Goal: Task Accomplishment & Management: Manage account settings

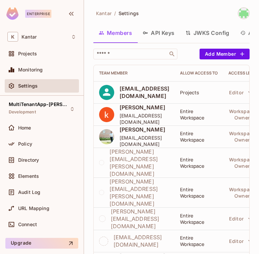
click at [64, 90] on div "Settings" at bounding box center [42, 85] width 74 height 13
click at [58, 71] on div "Monitoring" at bounding box center [47, 69] width 58 height 5
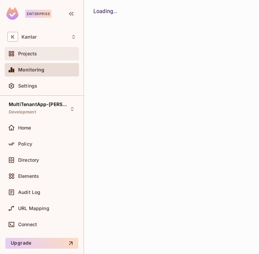
click at [52, 51] on div "Projects" at bounding box center [47, 53] width 58 height 5
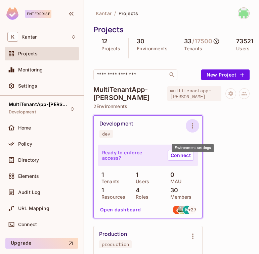
click at [197, 130] on button "Environment settings" at bounding box center [191, 125] width 13 height 13
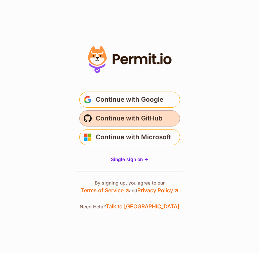
click at [117, 124] on button "Continue with GitHub" at bounding box center [129, 118] width 101 height 16
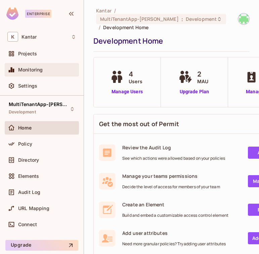
click at [38, 64] on div "Monitoring" at bounding box center [42, 69] width 74 height 13
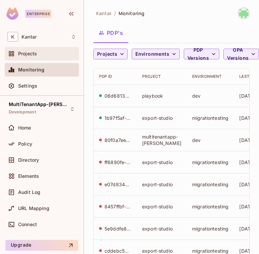
click at [65, 57] on div "Projects" at bounding box center [41, 54] width 69 height 8
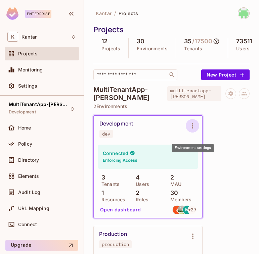
click at [193, 130] on icon "Environment settings" at bounding box center [192, 126] width 8 height 8
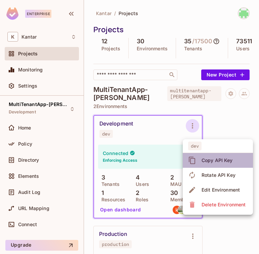
click at [206, 164] on span "Copy API Key" at bounding box center [216, 160] width 35 height 11
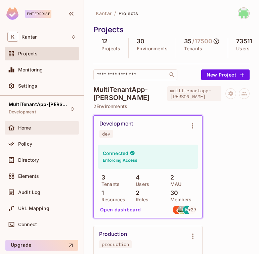
click at [49, 128] on div "Home" at bounding box center [47, 127] width 58 height 5
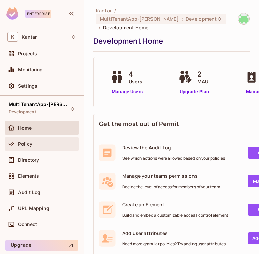
click at [53, 143] on div "Policy" at bounding box center [47, 143] width 58 height 5
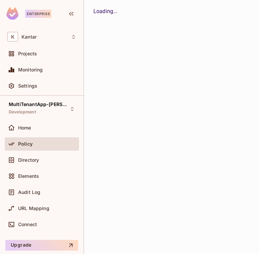
click at [83, 119] on div "MultiTenantApp-Ritik Development Home Policy Directory Elements Audit Log URL M…" at bounding box center [41, 167] width 83 height 142
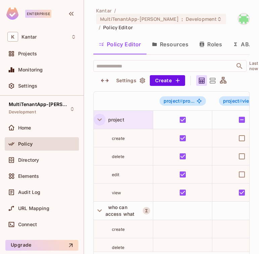
click at [101, 115] on icon "button" at bounding box center [99, 119] width 9 height 9
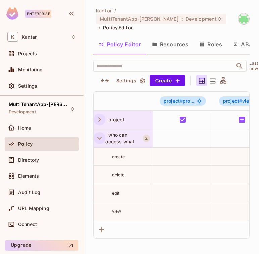
click at [98, 133] on icon "button" at bounding box center [99, 137] width 9 height 9
click at [102, 133] on icon "button" at bounding box center [99, 137] width 9 height 9
click at [97, 133] on icon "button" at bounding box center [99, 137] width 9 height 9
click at [209, 39] on button "Roles" at bounding box center [210, 44] width 34 height 17
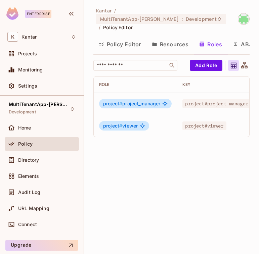
click at [170, 41] on button "Resources" at bounding box center [169, 44] width 47 height 17
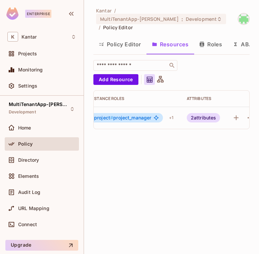
scroll to position [0, 137]
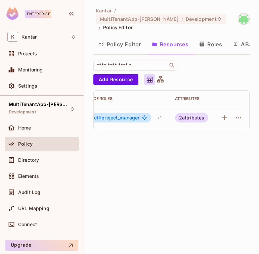
click at [199, 113] on div "2 attributes" at bounding box center [192, 117] width 34 height 9
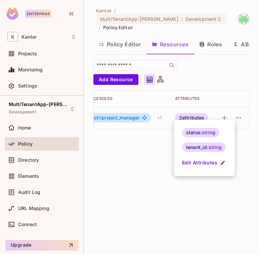
click at [52, 155] on div at bounding box center [129, 127] width 259 height 254
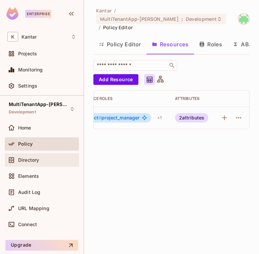
click at [35, 156] on div "Directory" at bounding box center [41, 160] width 69 height 8
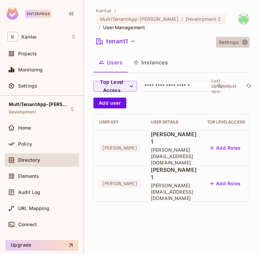
click at [240, 37] on button "Settings" at bounding box center [233, 42] width 34 height 11
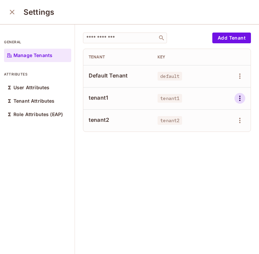
click at [239, 96] on icon "button" at bounding box center [239, 98] width 8 height 8
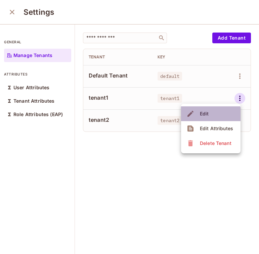
click at [207, 114] on div "Edit" at bounding box center [204, 113] width 9 height 7
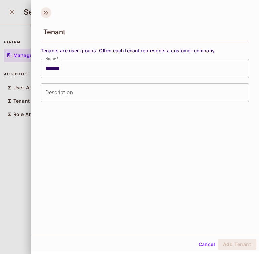
click at [46, 12] on icon at bounding box center [46, 12] width 11 height 11
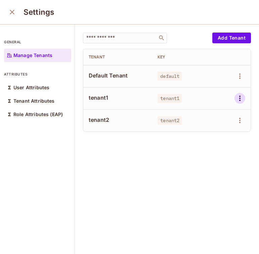
click at [236, 99] on icon "button" at bounding box center [239, 98] width 8 height 8
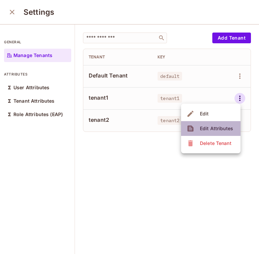
click at [220, 129] on div "Edit Attributes" at bounding box center [216, 128] width 33 height 7
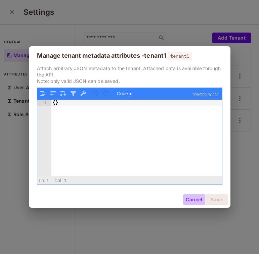
click at [189, 196] on button "Cancel" at bounding box center [194, 199] width 22 height 11
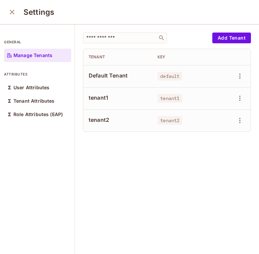
click at [14, 12] on icon "close" at bounding box center [12, 12] width 8 height 8
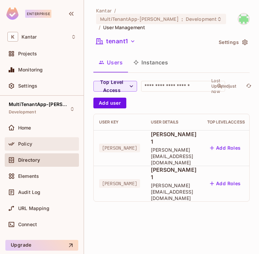
click at [66, 146] on div "Policy" at bounding box center [47, 143] width 58 height 5
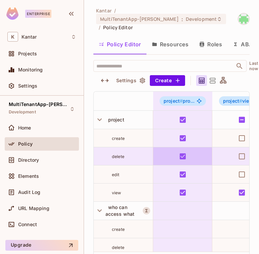
scroll to position [41, 0]
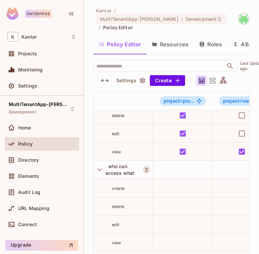
click at [166, 36] on button "Resources" at bounding box center [169, 44] width 47 height 17
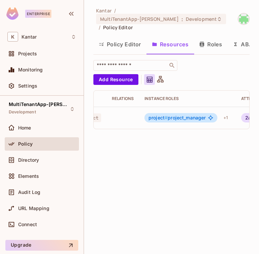
scroll to position [0, 137]
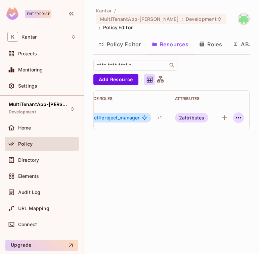
click at [241, 114] on icon "button" at bounding box center [238, 118] width 8 height 8
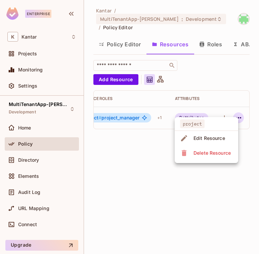
click at [208, 152] on div "Delete Resource" at bounding box center [211, 153] width 37 height 7
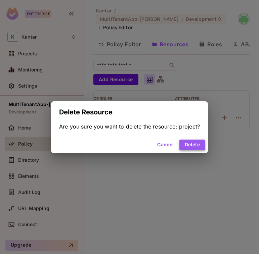
click at [192, 142] on button "Delete" at bounding box center [192, 145] width 26 height 11
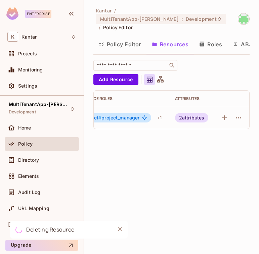
click at [205, 39] on button "Roles" at bounding box center [210, 44] width 34 height 17
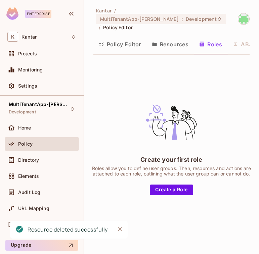
click at [183, 41] on button "Resources" at bounding box center [169, 44] width 47 height 17
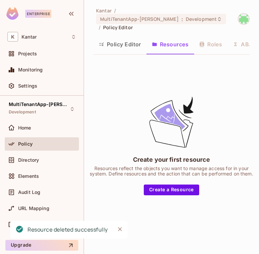
click at [137, 37] on button "Policy Editor" at bounding box center [119, 44] width 53 height 17
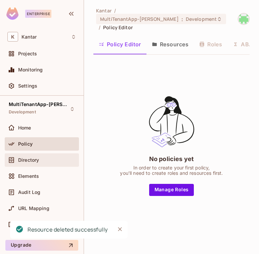
click at [44, 159] on div "Directory" at bounding box center [47, 159] width 58 height 5
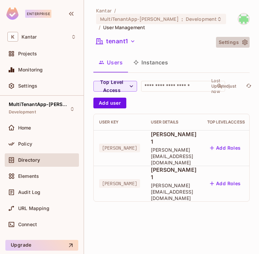
click at [230, 38] on button "Settings" at bounding box center [233, 42] width 34 height 11
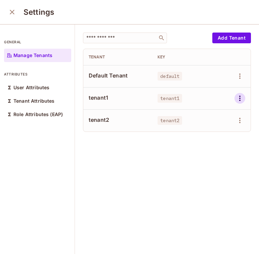
click at [237, 98] on icon "button" at bounding box center [239, 98] width 8 height 8
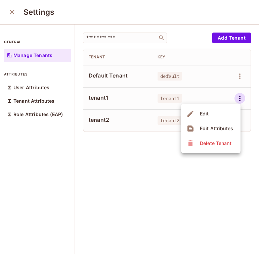
click at [207, 141] on div "Delete Tenant" at bounding box center [216, 143] width 32 height 7
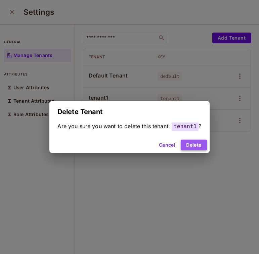
click at [186, 143] on button "Delete" at bounding box center [193, 145] width 26 height 11
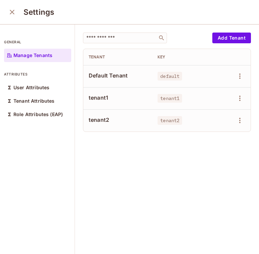
click at [242, 114] on td at bounding box center [236, 120] width 30 height 22
click at [236, 119] on icon "button" at bounding box center [239, 120] width 8 height 8
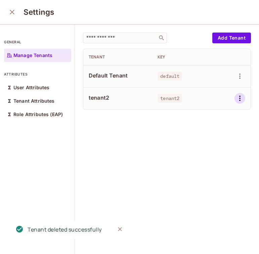
click at [238, 96] on icon "button" at bounding box center [239, 98] width 8 height 8
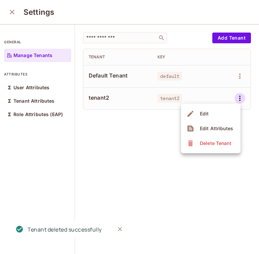
click at [212, 143] on div "Delete Tenant" at bounding box center [216, 143] width 32 height 7
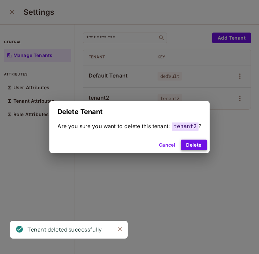
click at [185, 140] on button "Delete" at bounding box center [193, 145] width 26 height 11
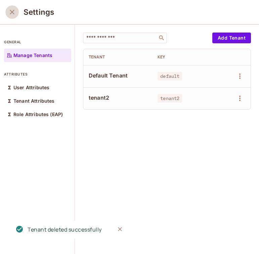
click at [12, 11] on icon "close" at bounding box center [12, 12] width 5 height 5
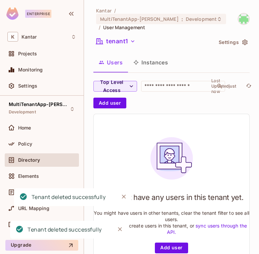
click at [164, 54] on button "Instances" at bounding box center [150, 62] width 45 height 17
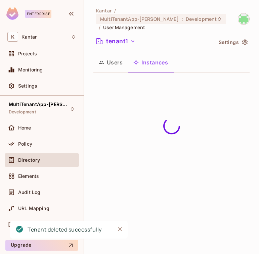
click at [116, 56] on button "Users" at bounding box center [110, 62] width 35 height 17
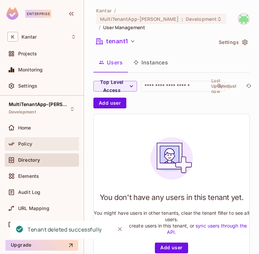
click at [52, 144] on div "Policy" at bounding box center [47, 143] width 58 height 5
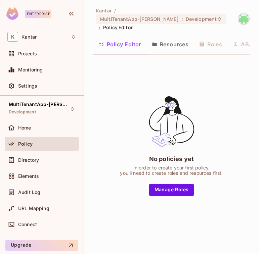
click at [27, 144] on span "Policy" at bounding box center [25, 143] width 14 height 5
click at [163, 40] on button "Resources" at bounding box center [169, 44] width 47 height 17
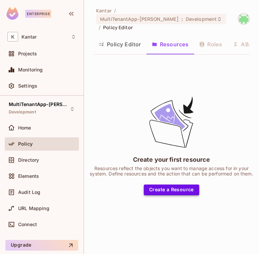
click at [169, 184] on button "Create a Resource" at bounding box center [171, 189] width 55 height 11
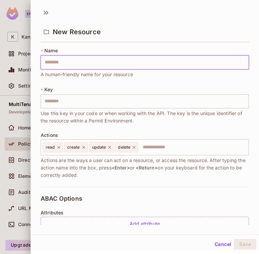
type input "*"
type input "**"
type input "***"
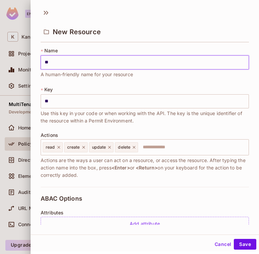
type input "***"
type input "****"
type input "*****"
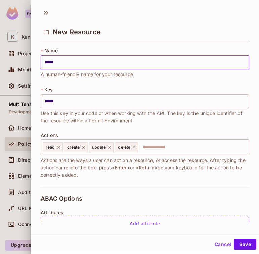
type input "******"
type input "*******"
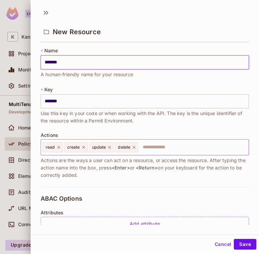
click at [135, 149] on icon at bounding box center [133, 147] width 5 height 5
click at [109, 147] on icon at bounding box center [109, 147] width 5 height 5
click at [82, 150] on div "create" at bounding box center [75, 147] width 23 height 10
type input "*******"
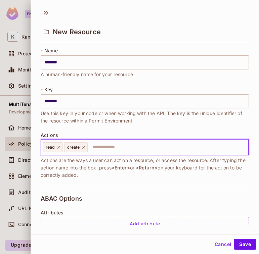
click at [82, 147] on icon at bounding box center [83, 147] width 5 height 5
click at [57, 146] on icon at bounding box center [58, 147] width 3 height 3
click at [59, 145] on input "text" at bounding box center [144, 147] width 204 height 13
type input "****"
type input "******"
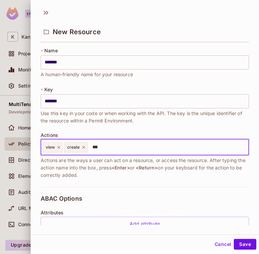
type input "****"
type input "*"
type input "******"
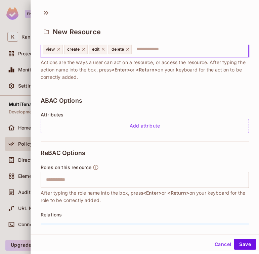
scroll to position [141, 0]
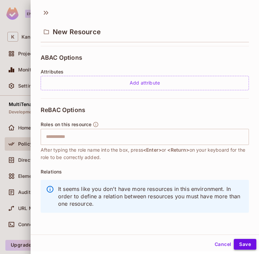
click at [242, 240] on button "Save" at bounding box center [244, 244] width 22 height 11
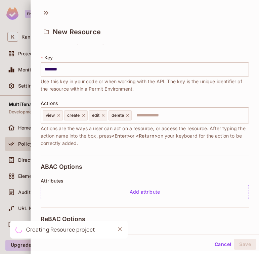
scroll to position [0, 0]
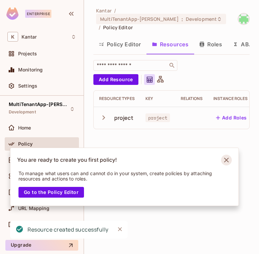
click at [228, 160] on icon "Notifications Alt+T" at bounding box center [226, 160] width 11 height 11
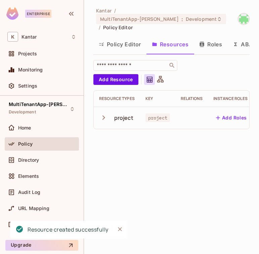
click at [213, 39] on button "Roles" at bounding box center [210, 44] width 34 height 17
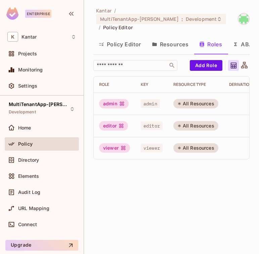
scroll to position [0, 33]
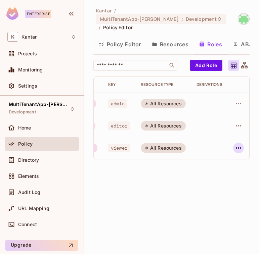
click at [237, 144] on icon "button" at bounding box center [238, 148] width 8 height 8
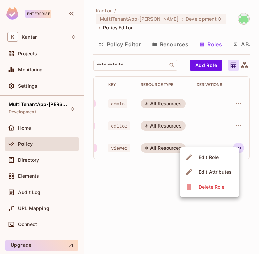
click at [207, 186] on div "Delete Role" at bounding box center [211, 186] width 26 height 7
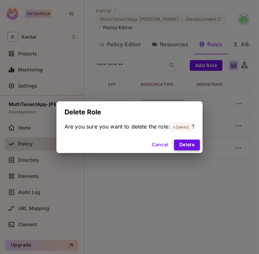
click at [185, 142] on button "Delete" at bounding box center [187, 145] width 26 height 11
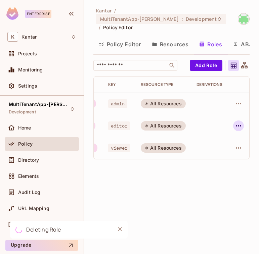
click at [240, 125] on icon "button" at bounding box center [237, 125] width 5 height 1
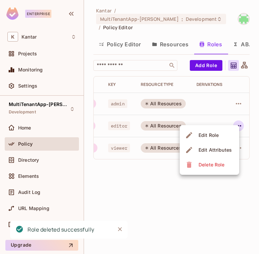
scroll to position [0, 32]
click at [223, 165] on div "Delete Role" at bounding box center [211, 164] width 26 height 7
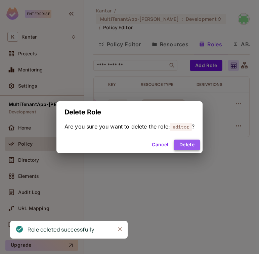
click at [191, 144] on button "Delete" at bounding box center [187, 145] width 26 height 11
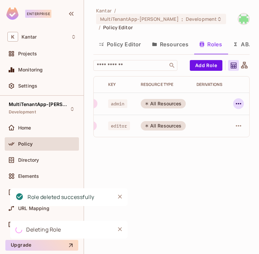
click at [237, 103] on icon "button" at bounding box center [237, 103] width 5 height 1
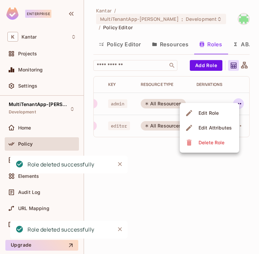
click at [221, 137] on span "Delete Role" at bounding box center [211, 142] width 30 height 11
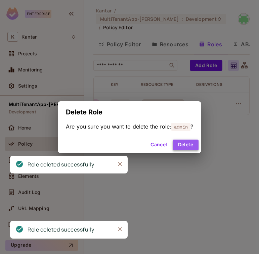
click at [187, 141] on button "Delete" at bounding box center [185, 145] width 26 height 11
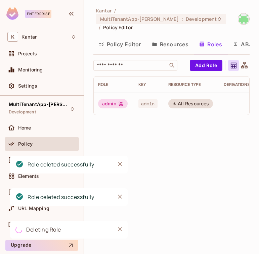
scroll to position [0, 0]
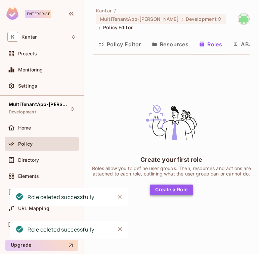
click at [165, 186] on button "Create a Role" at bounding box center [171, 189] width 43 height 11
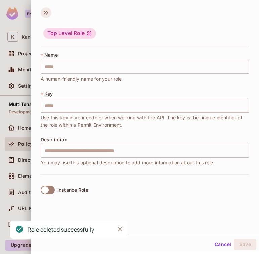
click at [46, 14] on icon at bounding box center [46, 12] width 11 height 11
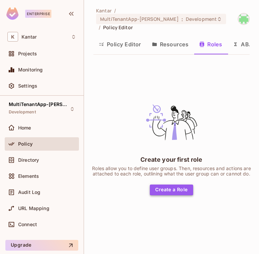
click at [159, 184] on button "Create a Role" at bounding box center [171, 189] width 43 height 11
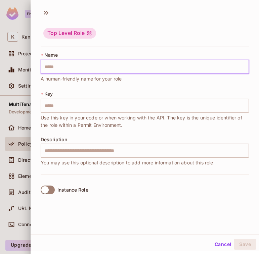
click at [88, 66] on input "text" at bounding box center [145, 67] width 208 height 14
type input "*"
type input "**"
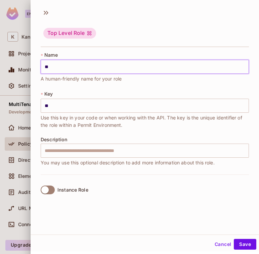
type input "***"
type input "****"
type input "*****"
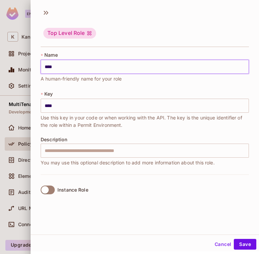
type input "*****"
type input "******"
type input "*******"
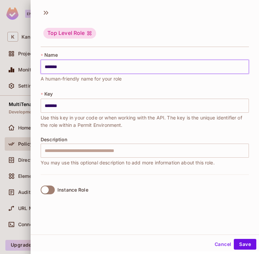
type input "********"
type input "*********"
type input "**********"
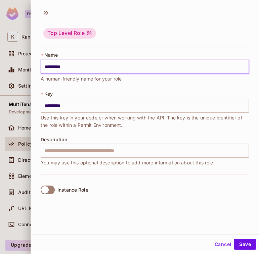
type input "**********"
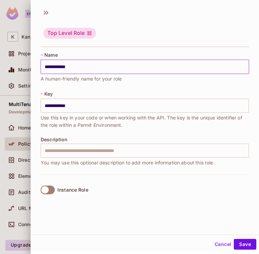
type input "**********"
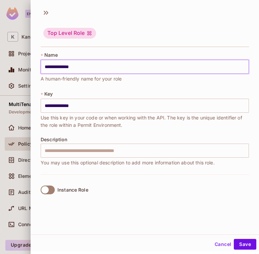
type input "**********"
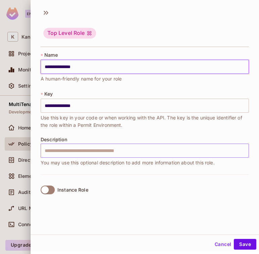
type input "**********"
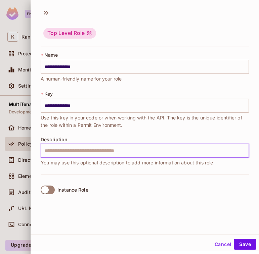
click at [67, 146] on input "text" at bounding box center [145, 151] width 208 height 14
type input "**********"
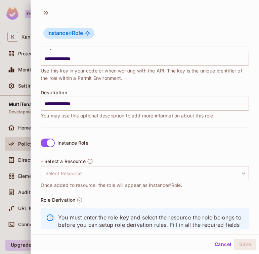
scroll to position [52, 0]
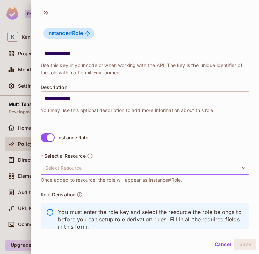
click at [66, 169] on body "**********" at bounding box center [129, 127] width 259 height 254
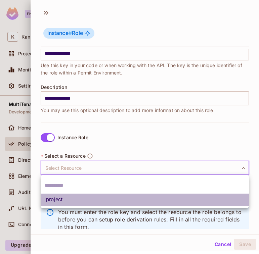
click at [62, 198] on li "project" at bounding box center [145, 199] width 208 height 12
type input "*******"
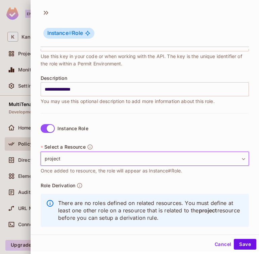
scroll to position [71, 0]
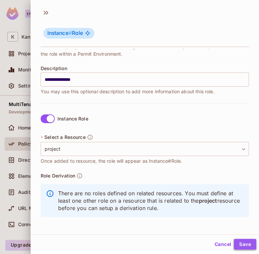
click at [243, 242] on button "Save" at bounding box center [244, 244] width 22 height 11
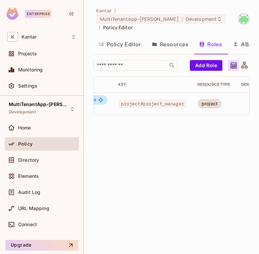
scroll to position [0, 113]
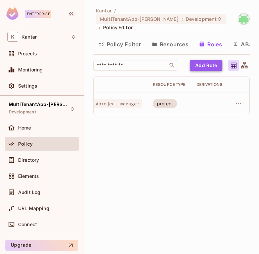
click at [207, 60] on button "Add Role" at bounding box center [205, 65] width 33 height 11
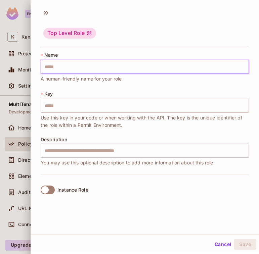
click at [141, 66] on input "text" at bounding box center [145, 67] width 208 height 14
type input "*"
type input "**"
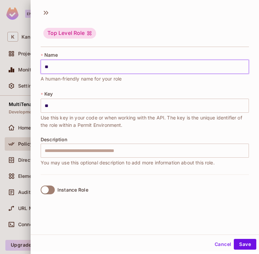
type input "***"
type input "****"
type input "*****"
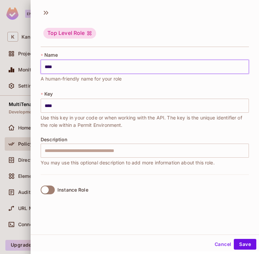
type input "*****"
type input "******"
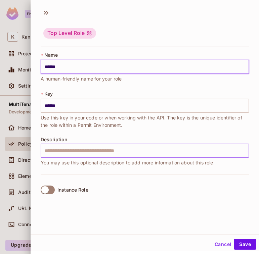
type input "******"
click at [107, 155] on input "text" at bounding box center [145, 151] width 208 height 14
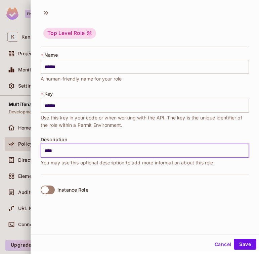
type input "****"
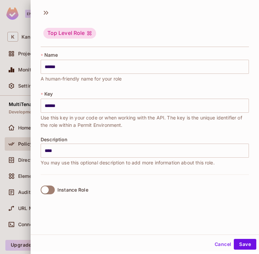
click at [38, 178] on div "* Name ****** ​ A human-friendly name for your role * Key ****** ​ Use this key…" at bounding box center [145, 127] width 228 height 156
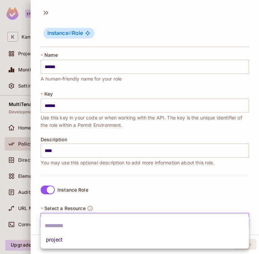
click at [60, 213] on body "Enterprise K Kantar Projects Monitoring Settings MultiTenantApp-Ritik Developme…" at bounding box center [129, 127] width 259 height 254
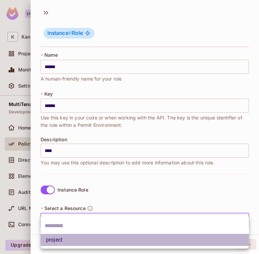
click at [65, 243] on li "project" at bounding box center [145, 240] width 208 height 12
type input "*******"
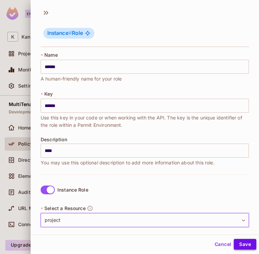
click at [244, 248] on button "Save" at bounding box center [244, 244] width 22 height 11
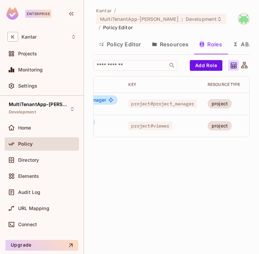
scroll to position [0, 5]
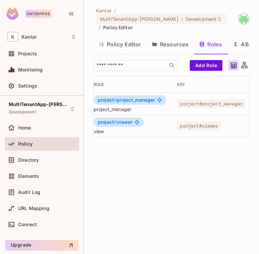
click at [120, 37] on button "Policy Editor" at bounding box center [119, 44] width 53 height 17
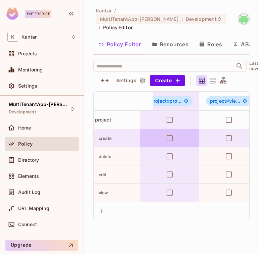
scroll to position [0, 19]
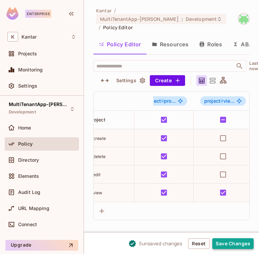
click at [240, 243] on button "Save Changes" at bounding box center [232, 243] width 41 height 11
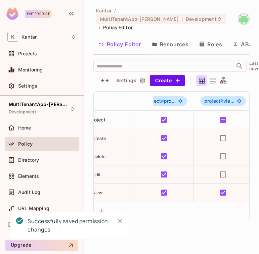
scroll to position [0, 0]
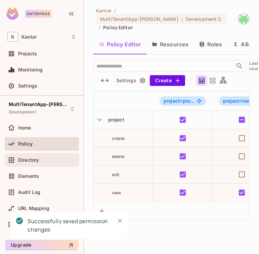
click at [38, 159] on span "Directory" at bounding box center [28, 159] width 21 height 5
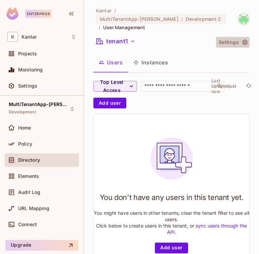
click at [244, 40] on icon "button" at bounding box center [244, 43] width 5 height 6
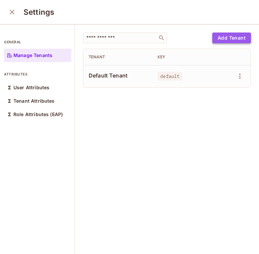
click at [222, 36] on button "Add Tenant" at bounding box center [231, 38] width 39 height 11
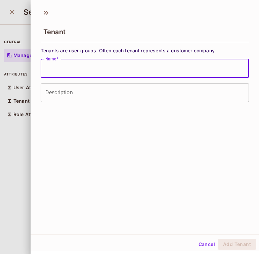
click at [83, 71] on input "Name   *" at bounding box center [145, 68] width 208 height 19
type input "*"
type input "*******"
click at [241, 247] on button "Add Tenant" at bounding box center [236, 244] width 39 height 11
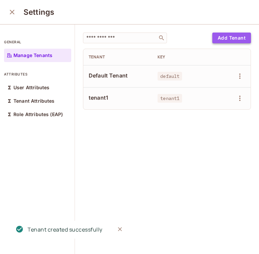
click at [233, 41] on button "Add Tenant" at bounding box center [231, 38] width 39 height 11
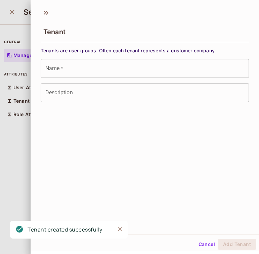
click at [112, 71] on input "Name   *" at bounding box center [145, 68] width 208 height 19
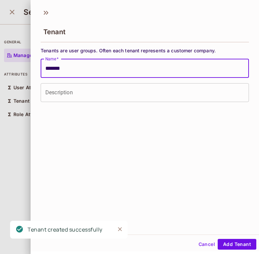
type input "*******"
click at [217, 239] on button "Add Tenant" at bounding box center [236, 244] width 39 height 11
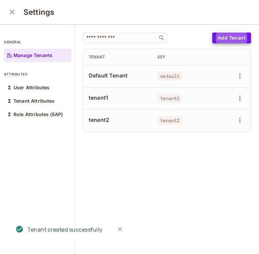
click at [10, 8] on icon "close" at bounding box center [12, 12] width 8 height 8
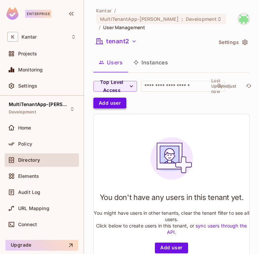
click at [107, 98] on button "Add user" at bounding box center [109, 103] width 33 height 11
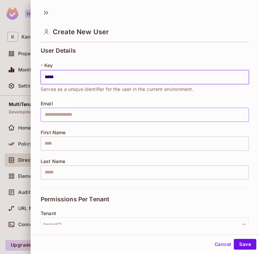
type input "*****"
click at [99, 115] on input "text" at bounding box center [145, 115] width 208 height 14
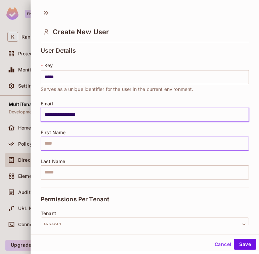
type input "**********"
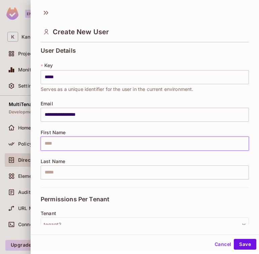
click at [92, 139] on input "text" at bounding box center [145, 143] width 208 height 14
type input "*****"
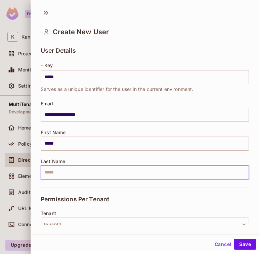
click at [74, 173] on input "text" at bounding box center [145, 172] width 208 height 14
type input "*"
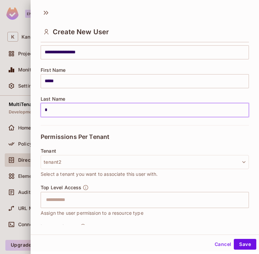
scroll to position [63, 0]
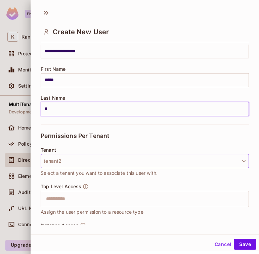
type input "*"
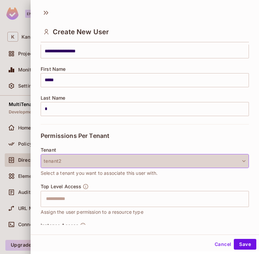
click at [77, 154] on button "tenant2" at bounding box center [145, 161] width 208 height 14
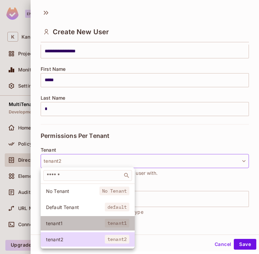
click at [67, 222] on span "tenant1" at bounding box center [75, 223] width 59 height 6
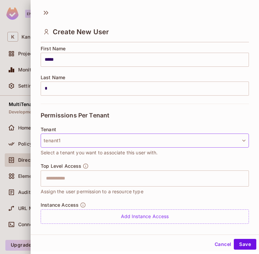
scroll to position [103, 0]
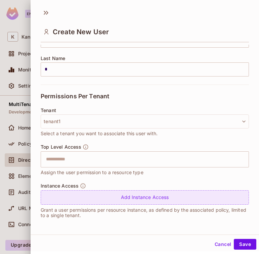
click at [166, 193] on div "Add Instance Access" at bounding box center [145, 197] width 208 height 14
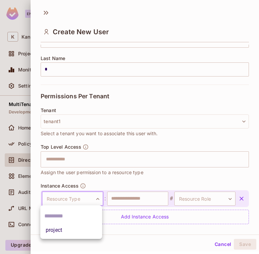
click at [89, 201] on body "**********" at bounding box center [129, 127] width 259 height 254
click at [79, 227] on li "project" at bounding box center [71, 230] width 62 height 12
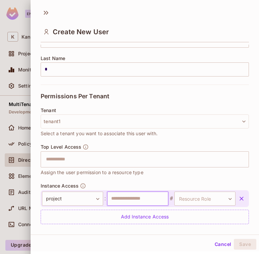
click at [137, 202] on input "text" at bounding box center [137, 198] width 61 height 14
type input "*******"
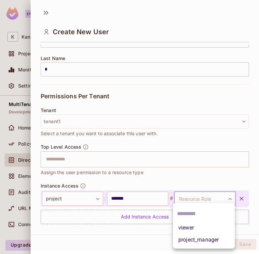
click at [217, 193] on body "**********" at bounding box center [129, 127] width 259 height 254
click at [193, 236] on li "project_manager" at bounding box center [204, 240] width 62 height 12
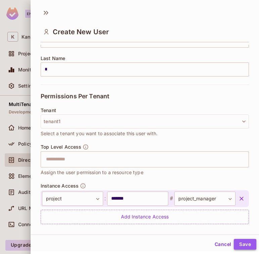
click at [242, 241] on button "Save" at bounding box center [244, 244] width 22 height 11
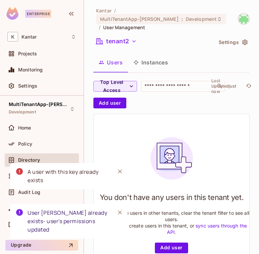
click at [110, 224] on div "Notifications Alt+T" at bounding box center [116, 221] width 15 height 31
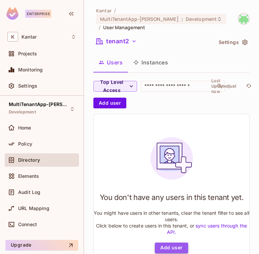
click at [164, 242] on button "Add user" at bounding box center [171, 247] width 33 height 11
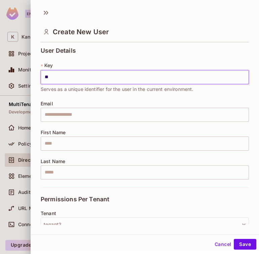
type input "*"
type input "**********"
click at [71, 110] on input "text" at bounding box center [145, 115] width 208 height 14
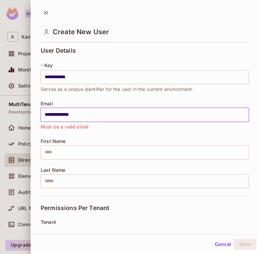
type input "**********"
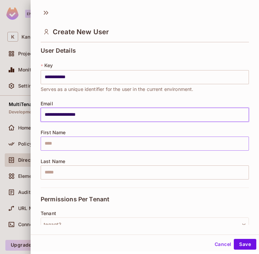
click at [65, 148] on input "text" at bounding box center [145, 143] width 208 height 14
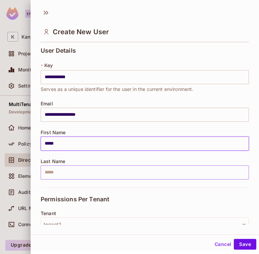
type input "*****"
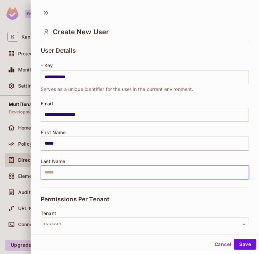
click at [54, 173] on input "text" at bounding box center [145, 172] width 208 height 14
type input "*"
type input "****"
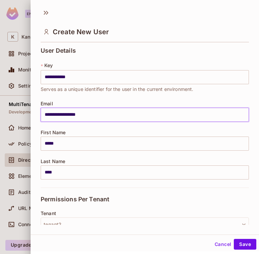
click at [52, 115] on input "**********" at bounding box center [145, 115] width 208 height 14
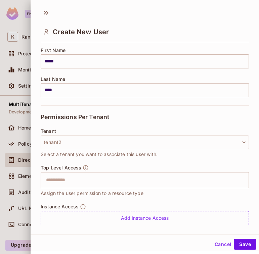
scroll to position [85, 0]
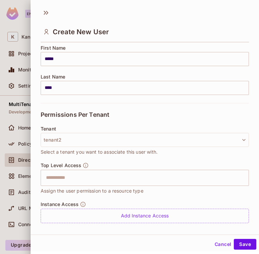
click at [78, 128] on div "Tenant tenant2 Select a tenant you want to associate this user with." at bounding box center [145, 141] width 208 height 30
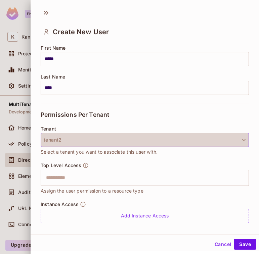
click at [78, 139] on button "tenant2" at bounding box center [145, 140] width 208 height 14
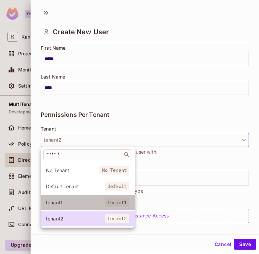
click at [69, 198] on li "tenant1 tenant1" at bounding box center [88, 202] width 94 height 14
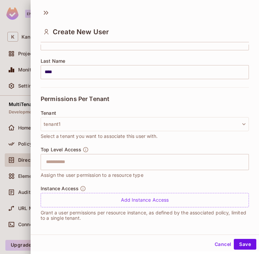
scroll to position [103, 0]
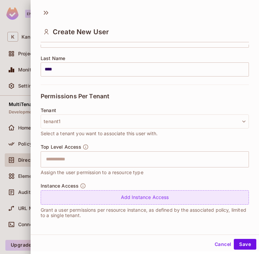
click at [99, 193] on div "Add Instance Access" at bounding box center [145, 197] width 208 height 14
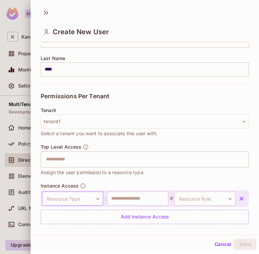
click at [72, 191] on body "**********" at bounding box center [129, 127] width 259 height 254
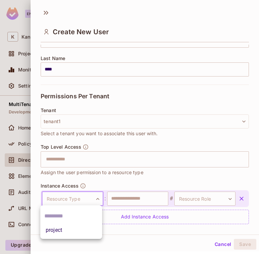
click at [66, 233] on li "project" at bounding box center [71, 230] width 62 height 12
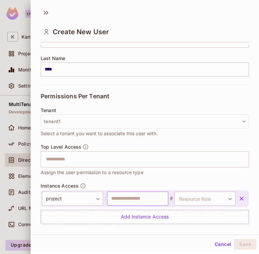
click at [119, 200] on input "text" at bounding box center [137, 198] width 61 height 14
type input "*"
type input "*******"
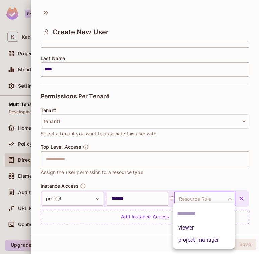
click at [202, 199] on body "**********" at bounding box center [129, 127] width 259 height 254
click at [191, 237] on li "project_manager" at bounding box center [204, 240] width 62 height 12
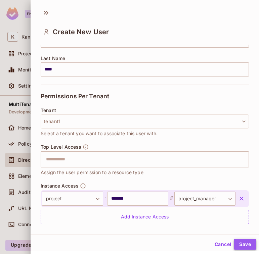
click at [240, 242] on button "Save" at bounding box center [244, 244] width 22 height 11
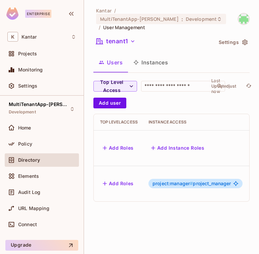
scroll to position [0, 131]
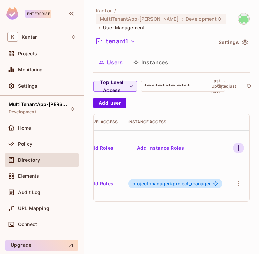
click at [239, 144] on icon "button" at bounding box center [238, 148] width 8 height 8
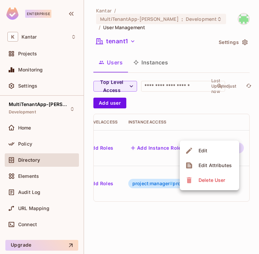
click at [218, 176] on span "Delete User" at bounding box center [211, 180] width 31 height 11
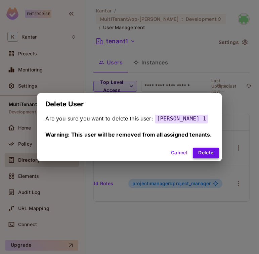
click at [204, 150] on button "Delete" at bounding box center [205, 153] width 26 height 11
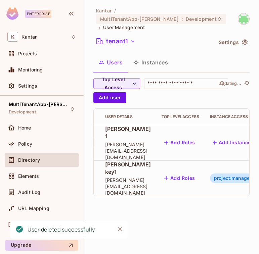
scroll to position [0, 0]
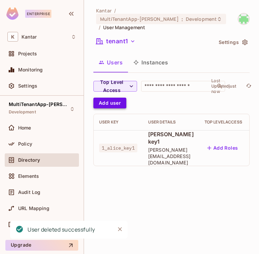
click at [115, 100] on button "Add user" at bounding box center [109, 103] width 33 height 11
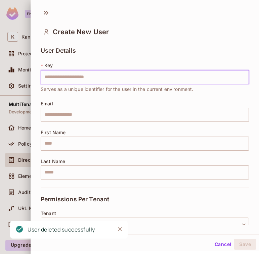
click at [110, 72] on input "text" at bounding box center [145, 77] width 208 height 14
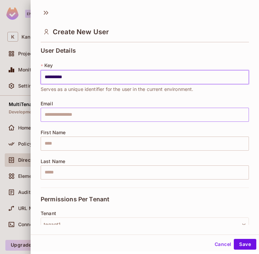
type input "**********"
click at [99, 111] on input "text" at bounding box center [145, 115] width 208 height 14
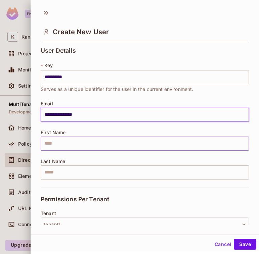
type input "**********"
click at [98, 138] on input "text" at bounding box center [145, 143] width 208 height 14
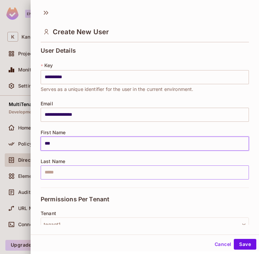
type input "***"
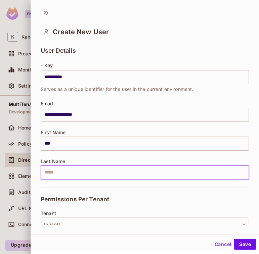
click at [83, 169] on input "text" at bounding box center [145, 172] width 208 height 14
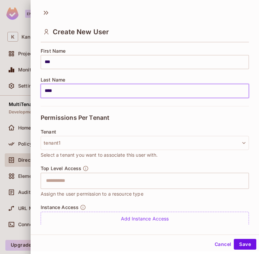
scroll to position [103, 0]
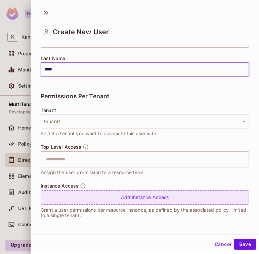
type input "****"
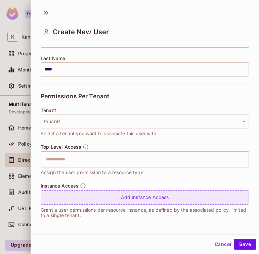
click at [108, 190] on div "Add Instance Access" at bounding box center [145, 197] width 208 height 14
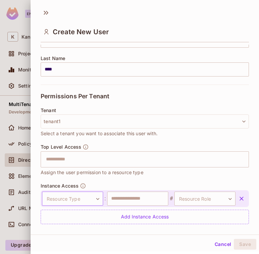
click at [82, 199] on body "**********" at bounding box center [129, 127] width 259 height 254
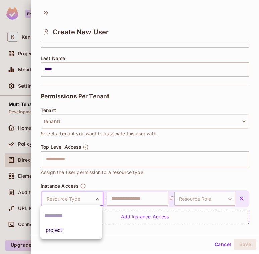
click at [69, 238] on ul "project" at bounding box center [71, 222] width 62 height 34
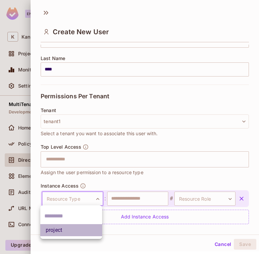
click at [69, 230] on li "project" at bounding box center [71, 230] width 62 height 12
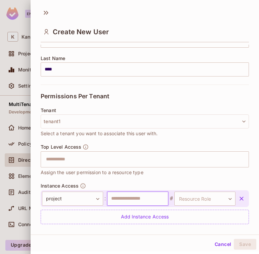
click at [124, 198] on input "text" at bounding box center [137, 198] width 61 height 14
type input "*********"
click at [206, 191] on div "project ******* ​ : ********* ​ # Resource Role ​ Resource Role" at bounding box center [145, 198] width 208 height 17
click at [205, 195] on body "**********" at bounding box center [129, 127] width 259 height 254
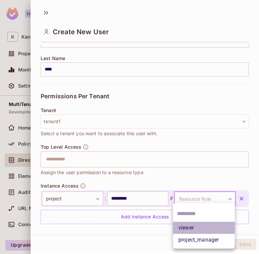
click at [192, 229] on li "viewer" at bounding box center [204, 228] width 62 height 12
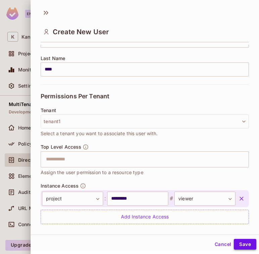
click at [242, 242] on button "Save" at bounding box center [244, 244] width 22 height 11
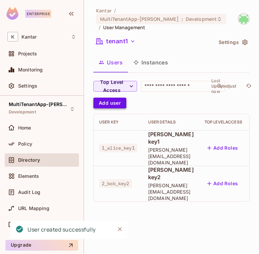
click at [105, 98] on button "Add user" at bounding box center [109, 103] width 33 height 11
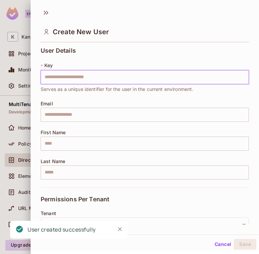
click at [86, 72] on input "text" at bounding box center [145, 77] width 208 height 14
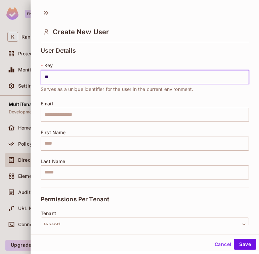
type input "*"
type input "**********"
click at [88, 116] on input "text" at bounding box center [145, 115] width 208 height 14
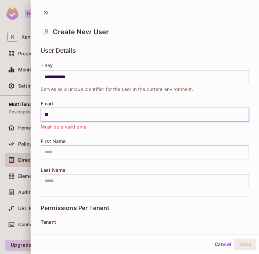
type input "*"
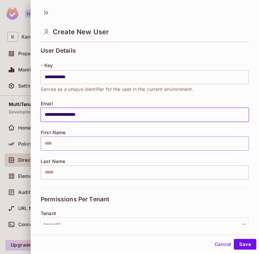
type input "**********"
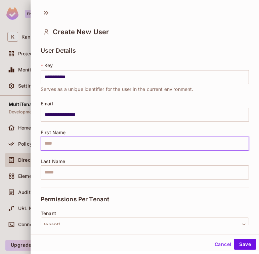
click at [84, 141] on input "text" at bounding box center [145, 143] width 208 height 14
type input "*****"
click at [69, 177] on input "text" at bounding box center [145, 172] width 208 height 14
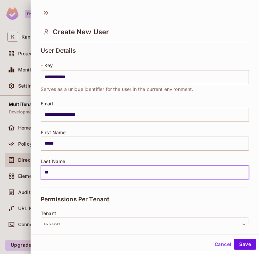
type input "*"
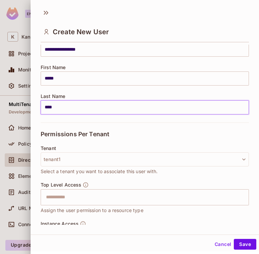
scroll to position [68, 0]
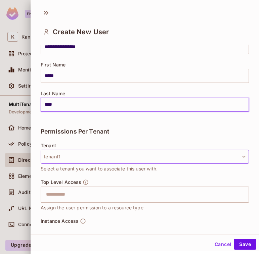
type input "****"
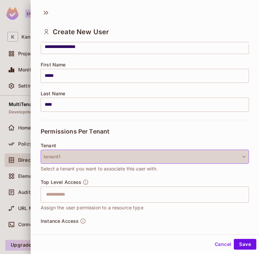
click at [75, 155] on button "tenant1" at bounding box center [145, 157] width 208 height 14
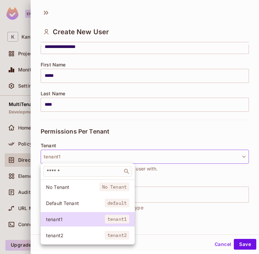
click at [63, 240] on li "tenant2 tenant2" at bounding box center [88, 235] width 94 height 14
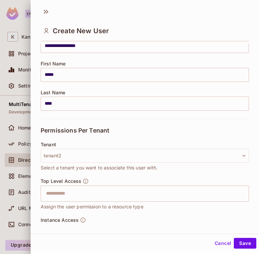
scroll to position [103, 0]
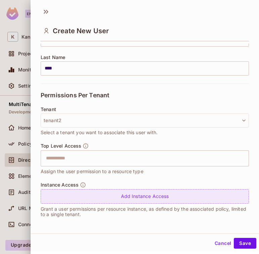
click at [84, 191] on div "Add Instance Access" at bounding box center [145, 196] width 208 height 14
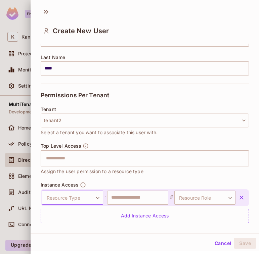
click at [57, 198] on body "**********" at bounding box center [129, 127] width 259 height 254
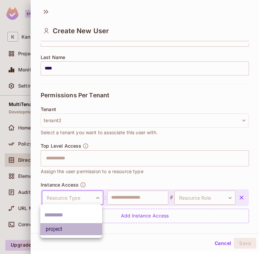
click at [55, 230] on li "project" at bounding box center [71, 229] width 62 height 12
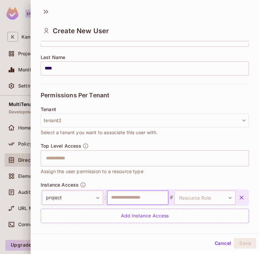
click at [118, 195] on input "text" at bounding box center [137, 197] width 61 height 14
type input "**********"
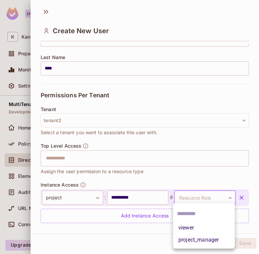
click at [196, 199] on body "**********" at bounding box center [129, 127] width 259 height 254
click at [188, 230] on li "viewer" at bounding box center [204, 228] width 62 height 12
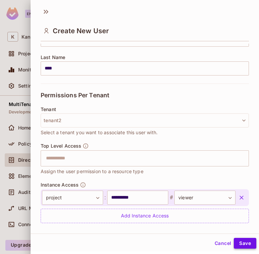
click at [250, 241] on button "Save" at bounding box center [244, 243] width 22 height 11
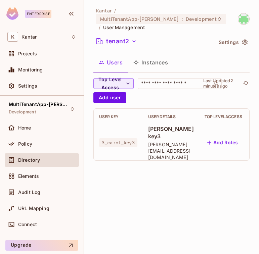
click at [242, 39] on icon "button" at bounding box center [244, 42] width 7 height 7
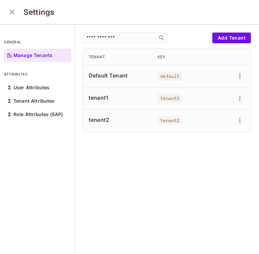
click at [237, 92] on td at bounding box center [236, 98] width 30 height 22
click at [237, 97] on icon "button" at bounding box center [239, 98] width 8 height 8
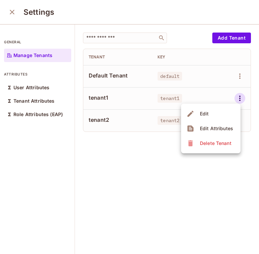
click at [125, 179] on div at bounding box center [129, 127] width 259 height 254
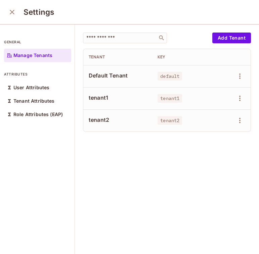
click at [219, 224] on div "​ Add Tenant Tenant Key Default Tenant default tenant1 tenant1 tenant2 tenant2" at bounding box center [167, 139] width 184 height 230
click at [8, 10] on icon "close" at bounding box center [12, 12] width 8 height 8
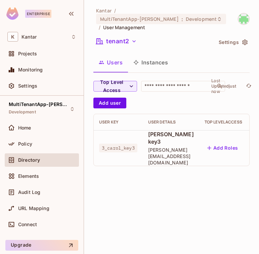
click at [225, 220] on div "Kantar / MultiTenantApp-Ritik : Development / User Management tenant2 Settings …" at bounding box center [171, 127] width 175 height 254
click at [123, 36] on button "tenant2" at bounding box center [116, 41] width 46 height 11
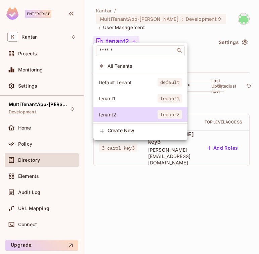
click at [121, 99] on span "tenant1" at bounding box center [128, 98] width 59 height 6
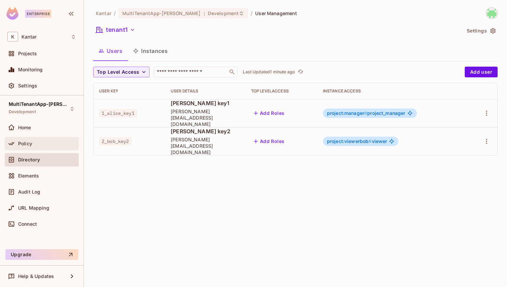
click at [47, 147] on div "Policy" at bounding box center [41, 144] width 69 height 8
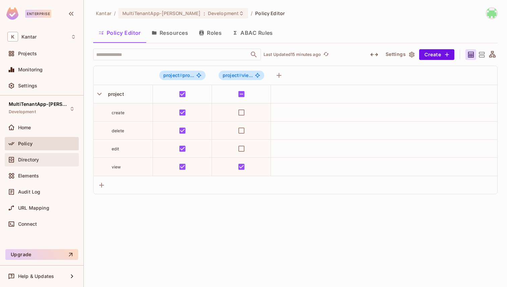
click at [43, 159] on div "Directory" at bounding box center [47, 159] width 58 height 5
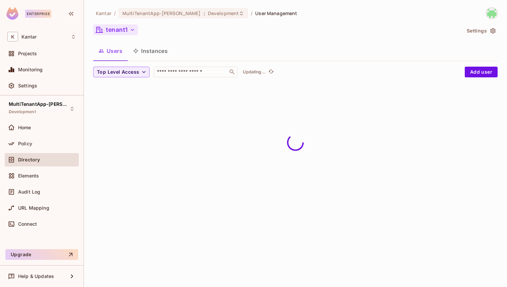
click at [127, 26] on button "tenant1" at bounding box center [115, 29] width 45 height 11
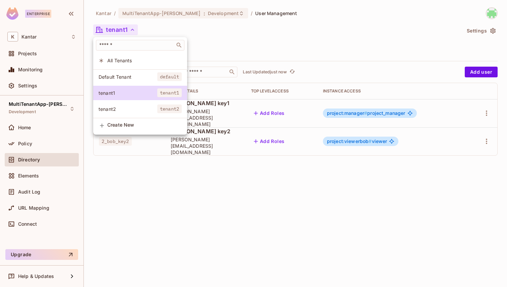
click at [174, 24] on div at bounding box center [253, 143] width 507 height 287
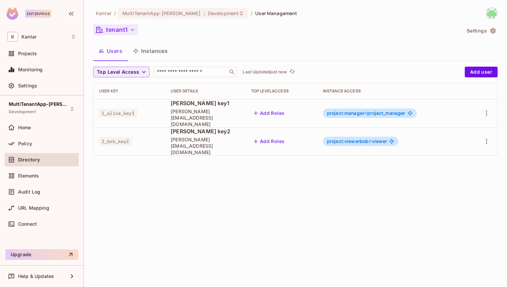
click at [120, 29] on button "tenant1" at bounding box center [115, 29] width 45 height 11
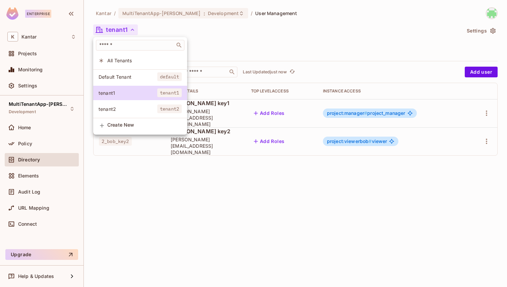
click at [143, 158] on div at bounding box center [253, 143] width 507 height 287
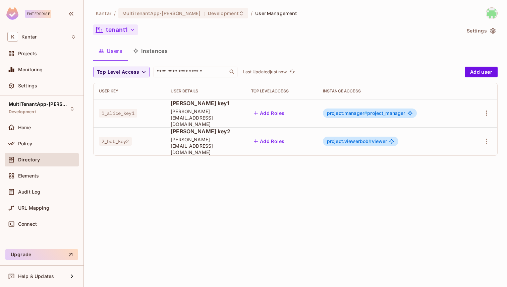
click at [120, 31] on button "tenant1" at bounding box center [115, 29] width 45 height 11
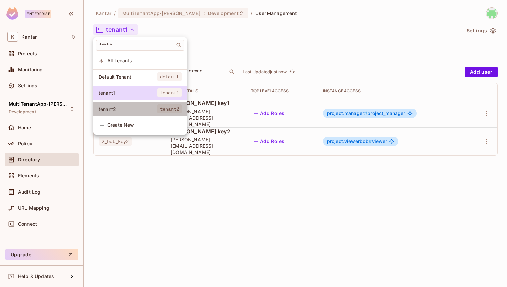
click at [126, 102] on li "tenant2 tenant2" at bounding box center [140, 109] width 94 height 14
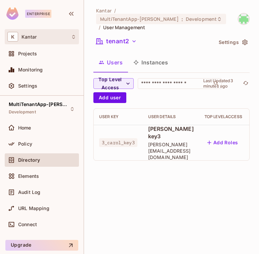
click at [56, 39] on div "K Kantar" at bounding box center [41, 37] width 69 height 10
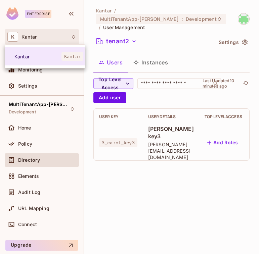
click at [58, 105] on div at bounding box center [129, 127] width 259 height 254
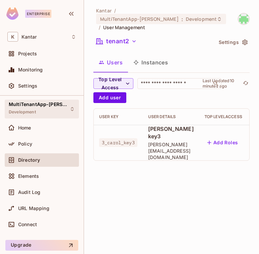
click at [72, 107] on icon at bounding box center [71, 108] width 5 height 5
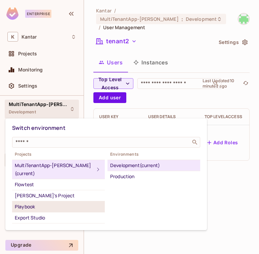
click at [31, 203] on div "Playbook" at bounding box center [58, 207] width 87 height 8
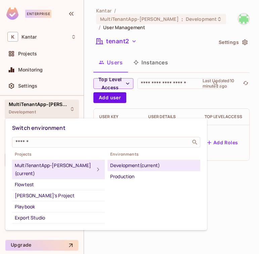
click at [123, 162] on div "Development (current)" at bounding box center [153, 165] width 87 height 8
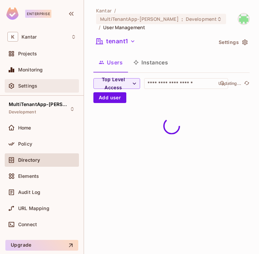
click at [33, 86] on span "Settings" at bounding box center [27, 85] width 19 height 5
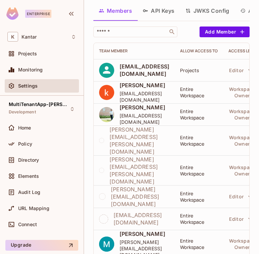
scroll to position [39, 0]
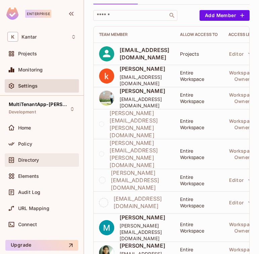
click at [32, 163] on div "Directory" at bounding box center [41, 160] width 69 height 8
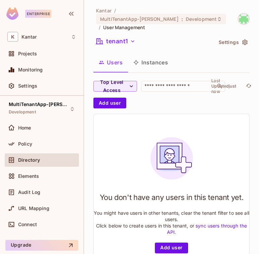
click at [60, 156] on div "Directory" at bounding box center [41, 160] width 69 height 8
click at [54, 162] on div "Directory" at bounding box center [47, 159] width 58 height 5
click at [39, 159] on span "Directory" at bounding box center [29, 159] width 22 height 5
click at [154, 58] on button "Instances" at bounding box center [150, 62] width 45 height 17
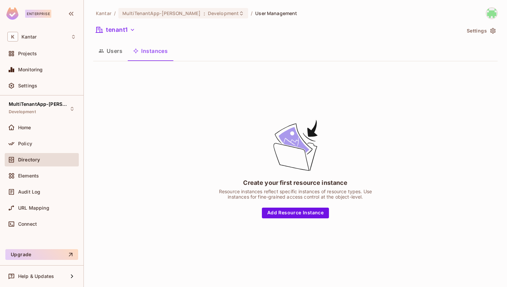
click at [147, 7] on div "Kantar / MultiTenantApp-Ritik : Development / User Management tenant1 Settings …" at bounding box center [295, 143] width 423 height 287
click at [147, 13] on span "MultiTenantApp-[PERSON_NAME]" at bounding box center [161, 13] width 78 height 6
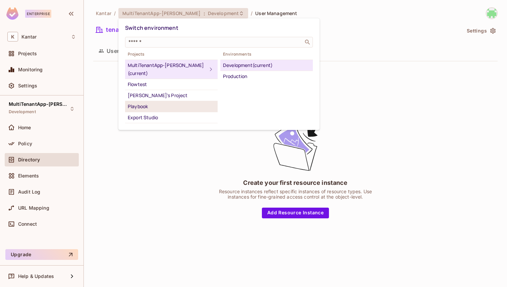
click at [143, 103] on div "Playbook" at bounding box center [171, 107] width 87 height 8
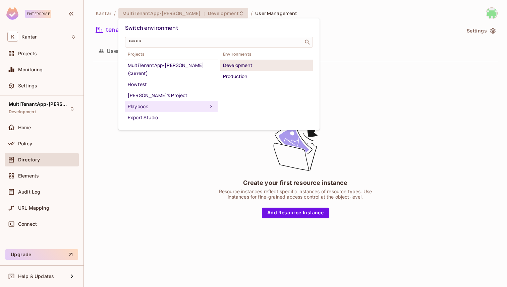
click at [245, 66] on div "Development" at bounding box center [266, 65] width 87 height 8
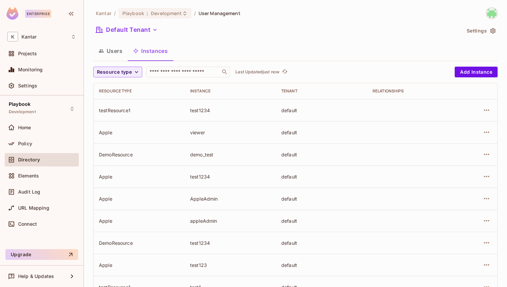
click at [110, 46] on button "Users" at bounding box center [110, 51] width 35 height 17
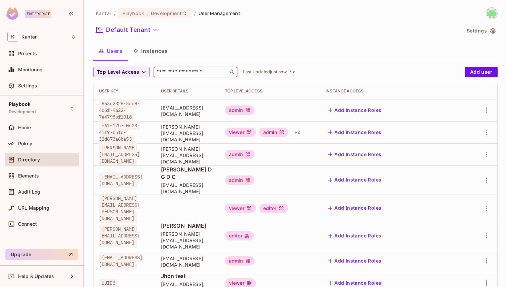
click at [169, 71] on input "text" at bounding box center [191, 72] width 70 height 7
type input "*****"
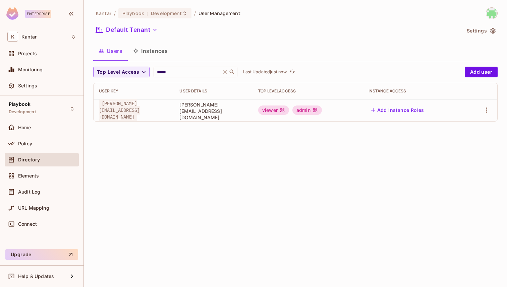
click at [242, 112] on span "[PERSON_NAME][EMAIL_ADDRESS][DOMAIN_NAME]" at bounding box center [213, 111] width 68 height 19
click at [258, 115] on button "button" at bounding box center [486, 110] width 11 height 11
click at [258, 137] on div "Edit Attributes" at bounding box center [463, 140] width 33 height 7
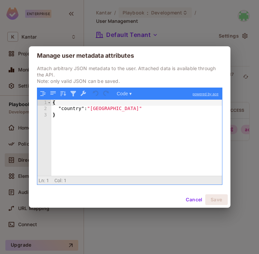
click at [137, 37] on div "Manage user metadata attributes Attach arbitrary JSON metadata to the user. Att…" at bounding box center [129, 127] width 259 height 254
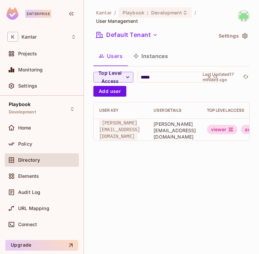
scroll to position [0, 156]
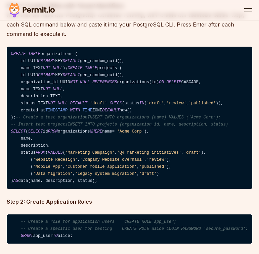
scroll to position [1397, 0]
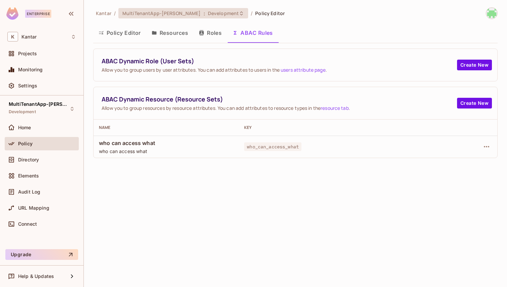
click at [155, 17] on div "MultiTenantApp-[PERSON_NAME] : Development" at bounding box center [183, 13] width 130 height 10
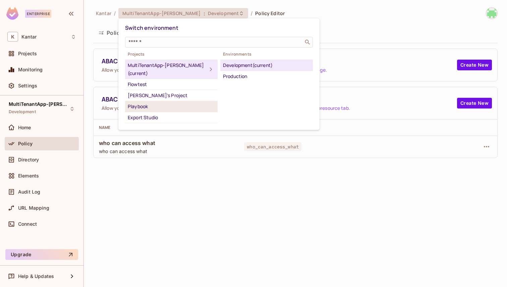
click at [143, 103] on li "Playbook" at bounding box center [171, 106] width 93 height 11
click at [233, 63] on div "Development (current)" at bounding box center [266, 65] width 87 height 8
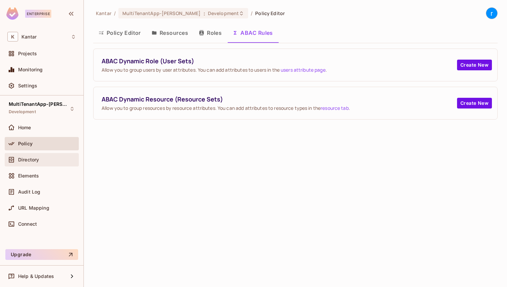
click at [40, 157] on div "Directory" at bounding box center [41, 160] width 69 height 8
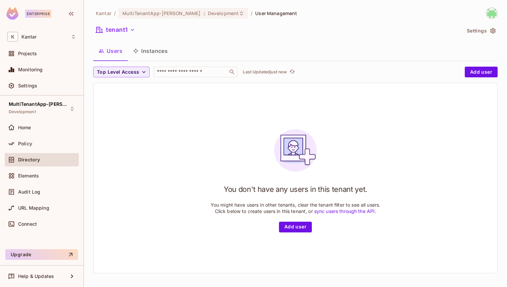
click at [51, 163] on div "Directory" at bounding box center [41, 160] width 69 height 8
click at [148, 8] on div "Kantar / MultiTenantApp-[PERSON_NAME] : Development / User Management" at bounding box center [195, 13] width 204 height 12
click at [148, 12] on span "MultiTenantApp-[PERSON_NAME]" at bounding box center [161, 13] width 78 height 6
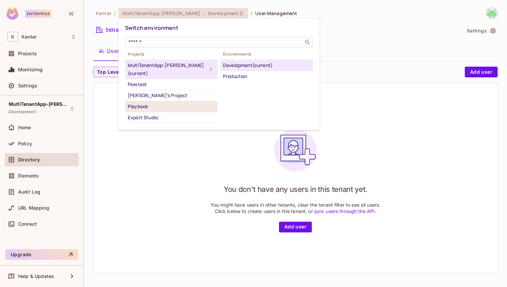
click at [147, 103] on div "Playbook" at bounding box center [171, 107] width 87 height 8
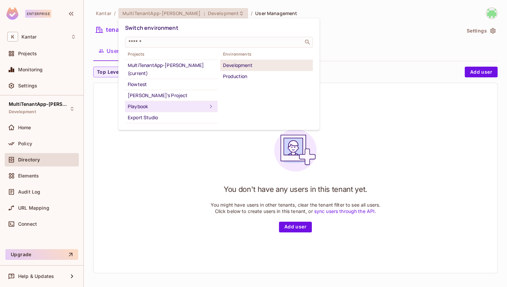
click at [249, 61] on div "Development" at bounding box center [266, 65] width 87 height 8
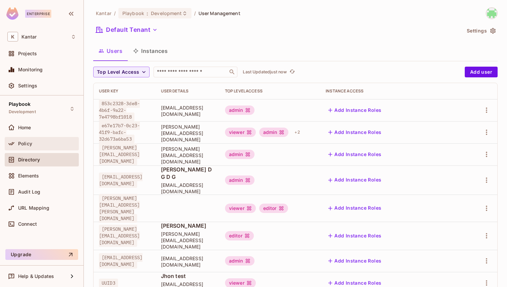
click at [58, 139] on div "Policy" at bounding box center [42, 143] width 74 height 13
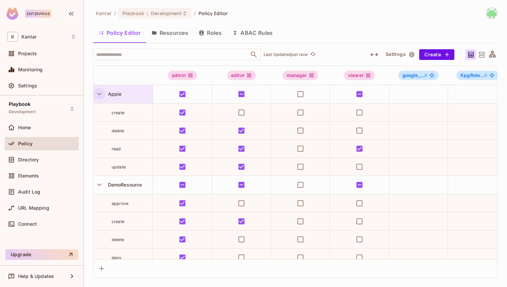
click at [100, 96] on icon "button" at bounding box center [99, 94] width 9 height 9
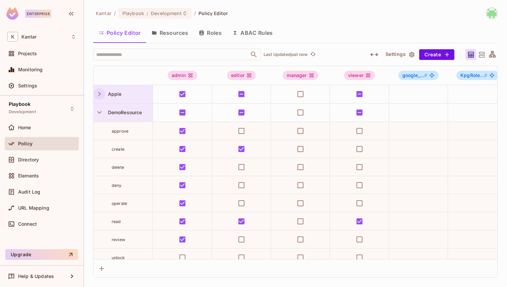
click at [97, 118] on div at bounding box center [100, 112] width 12 height 11
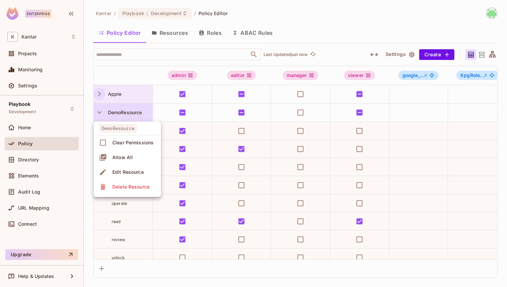
click at [99, 118] on div at bounding box center [253, 143] width 507 height 287
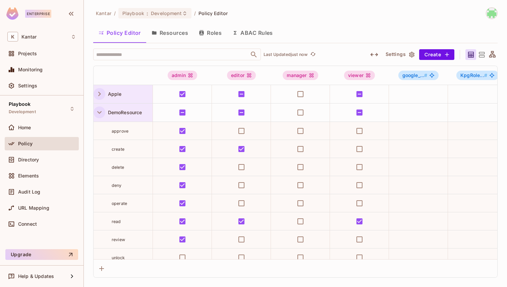
click at [99, 115] on icon "button" at bounding box center [99, 112] width 9 height 9
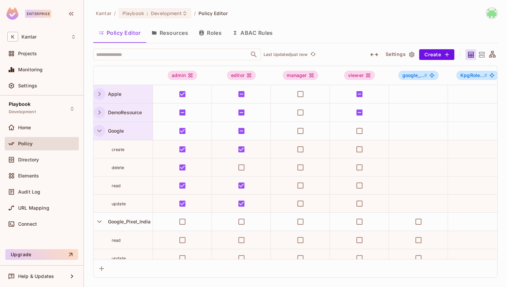
click at [100, 128] on icon "button" at bounding box center [99, 130] width 9 height 9
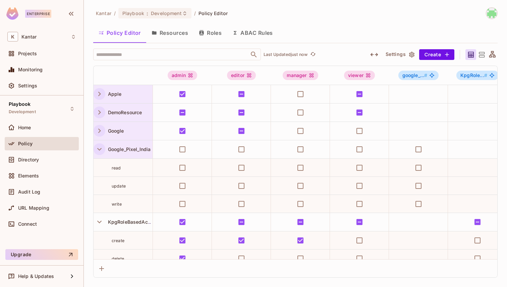
click at [99, 152] on icon "button" at bounding box center [99, 149] width 9 height 9
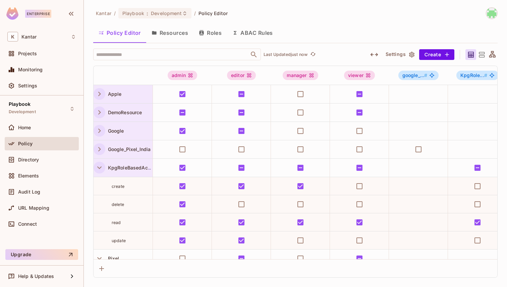
click at [98, 170] on icon "button" at bounding box center [99, 167] width 9 height 9
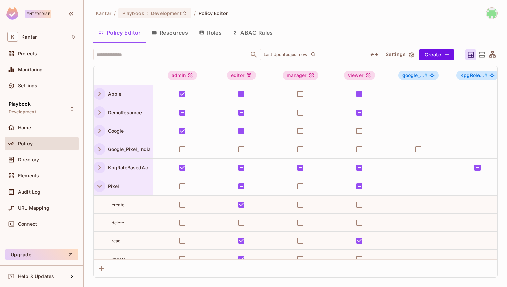
click at [100, 186] on icon "button" at bounding box center [99, 186] width 9 height 9
click at [101, 201] on icon "button" at bounding box center [99, 204] width 9 height 9
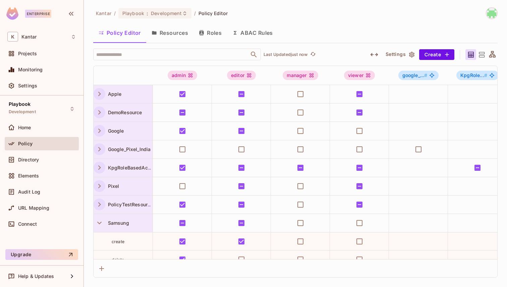
click at [99, 217] on div "Samsung" at bounding box center [123, 223] width 59 height 18
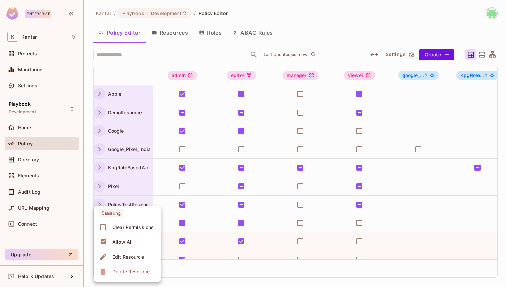
click at [92, 199] on div at bounding box center [253, 143] width 507 height 287
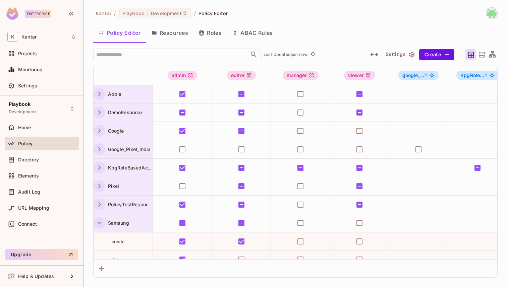
click at [99, 221] on icon "button" at bounding box center [99, 223] width 9 height 9
click at [98, 242] on icon "button" at bounding box center [99, 241] width 9 height 9
click at [40, 161] on div "Directory" at bounding box center [47, 159] width 58 height 5
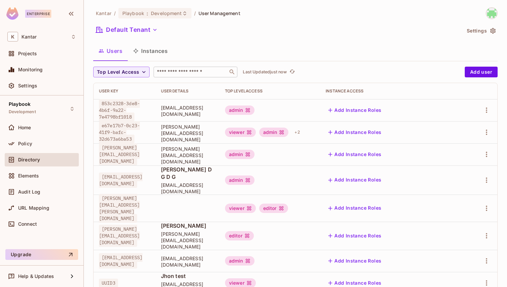
click at [168, 73] on input "text" at bounding box center [191, 72] width 70 height 7
type input "*****"
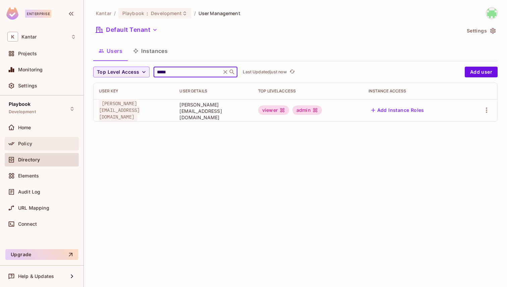
click at [33, 145] on div "Policy" at bounding box center [47, 143] width 58 height 5
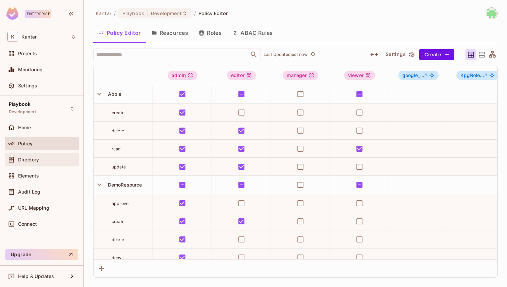
click at [39, 159] on span "Directory" at bounding box center [28, 159] width 21 height 5
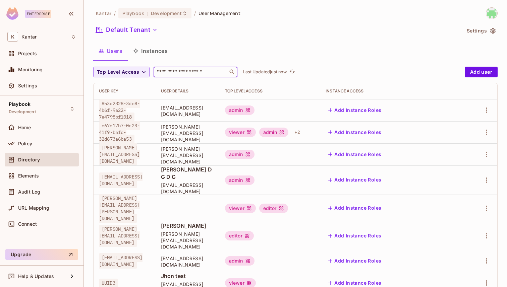
click at [168, 70] on input "text" at bounding box center [191, 72] width 70 height 7
type input "*****"
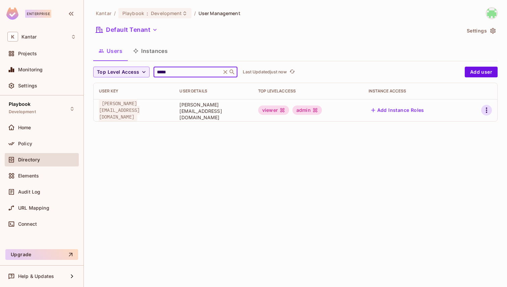
click at [415, 107] on icon "button" at bounding box center [487, 110] width 8 height 8
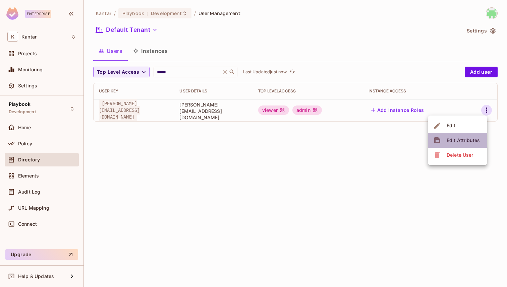
click at [415, 138] on div "Edit Attributes" at bounding box center [463, 140] width 33 height 7
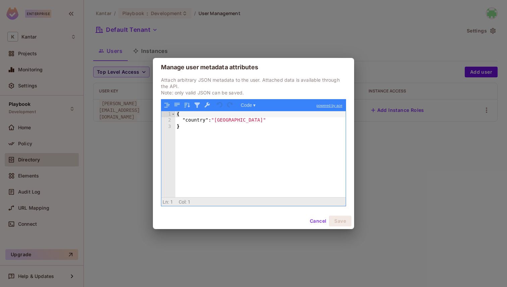
click at [315, 217] on button "Cancel" at bounding box center [318, 221] width 22 height 11
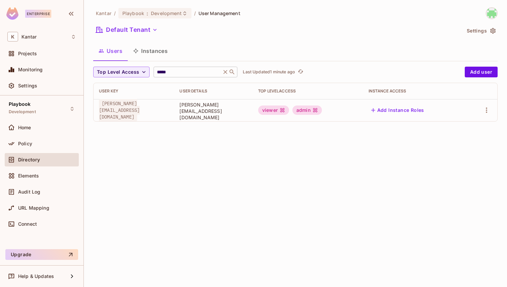
click at [224, 73] on icon at bounding box center [226, 72] width 4 height 4
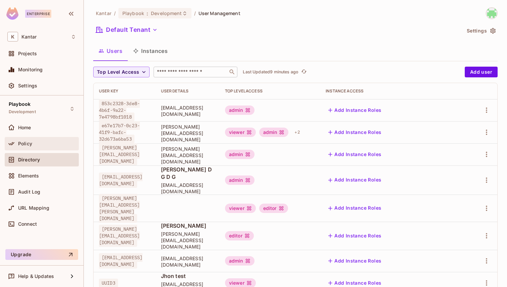
click at [60, 145] on div "Policy" at bounding box center [47, 143] width 58 height 5
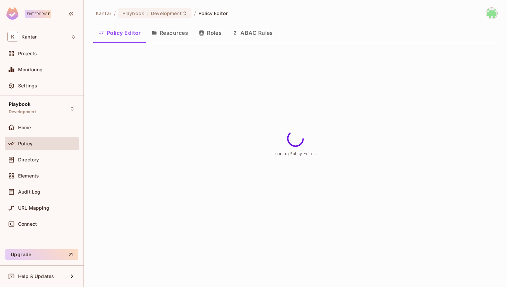
click at [172, 36] on button "Resources" at bounding box center [169, 32] width 47 height 17
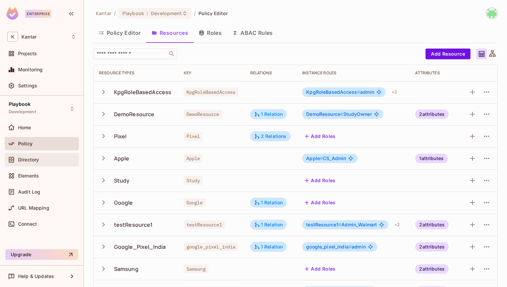
click at [53, 163] on div "Directory" at bounding box center [41, 160] width 69 height 8
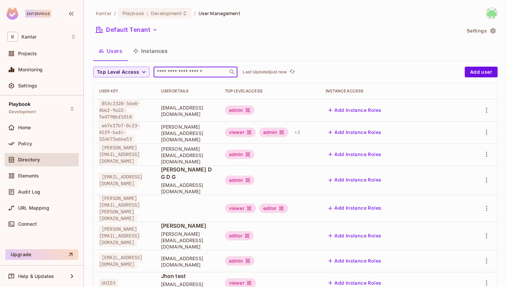
click at [160, 72] on input "text" at bounding box center [191, 72] width 70 height 7
type input "*****"
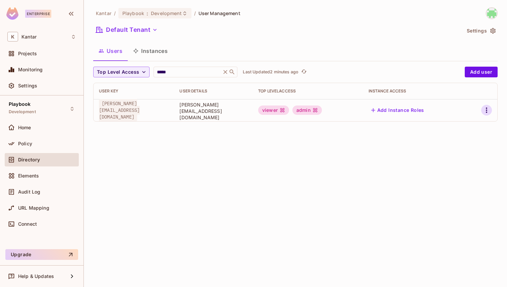
click at [415, 112] on icon "button" at bounding box center [487, 110] width 8 height 8
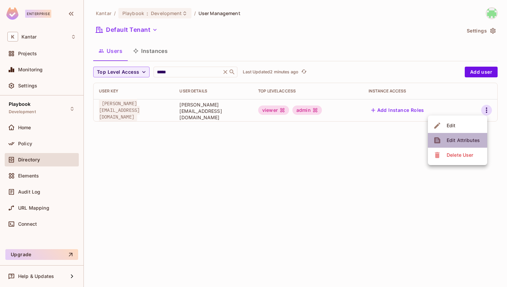
click at [415, 136] on span "Edit Attributes" at bounding box center [463, 140] width 37 height 11
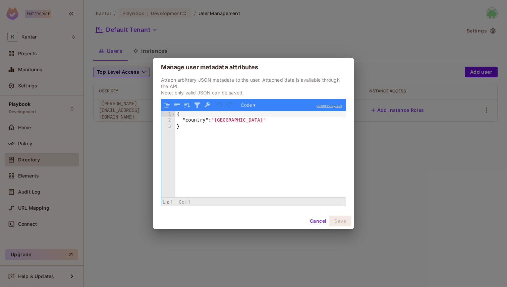
click at [228, 120] on div "{ "country" : "India" }" at bounding box center [260, 160] width 170 height 99
click at [347, 219] on button "Save" at bounding box center [340, 221] width 22 height 11
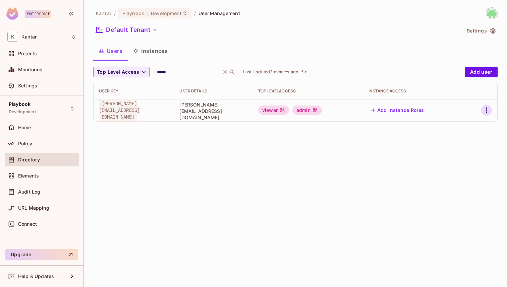
click at [415, 109] on icon "button" at bounding box center [487, 110] width 8 height 8
click at [415, 141] on div "Edit Attributes" at bounding box center [463, 140] width 33 height 7
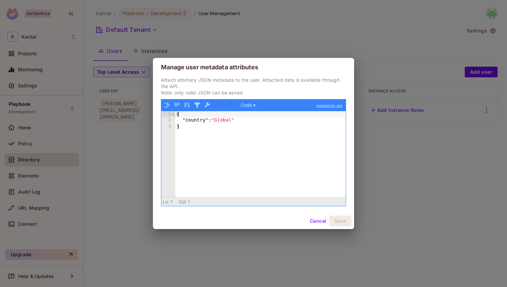
click at [232, 121] on div "{ "country" : "Global" }" at bounding box center [260, 160] width 170 height 99
click at [344, 221] on button "Save" at bounding box center [340, 221] width 22 height 11
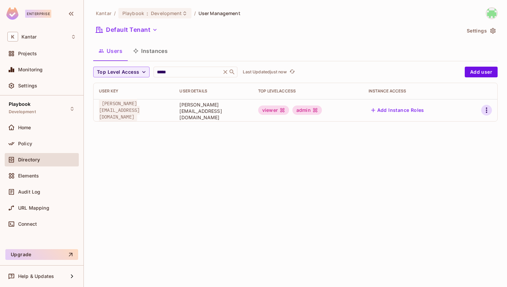
click at [415, 109] on icon "button" at bounding box center [486, 110] width 1 height 5
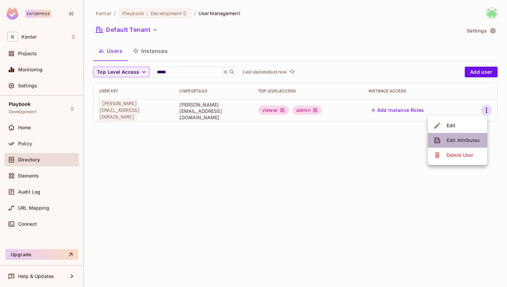
click at [415, 136] on span "Edit Attributes" at bounding box center [463, 140] width 37 height 11
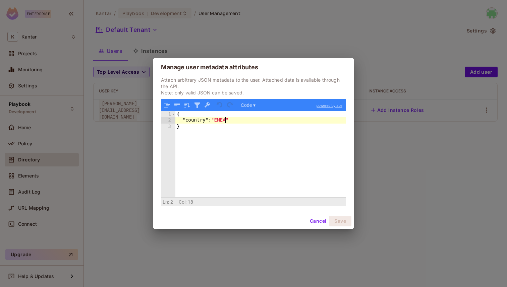
click at [226, 119] on div "{ "country" : "EMEA" }" at bounding box center [260, 160] width 170 height 99
click at [193, 119] on div "{ "country" : "India" }" at bounding box center [260, 160] width 170 height 99
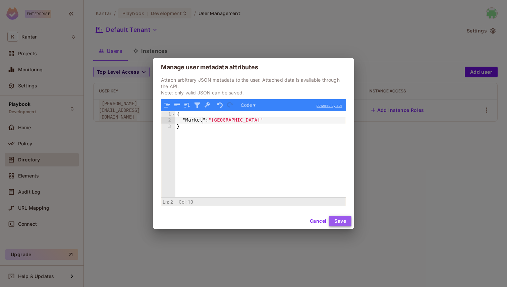
click at [343, 224] on button "Save" at bounding box center [340, 221] width 22 height 11
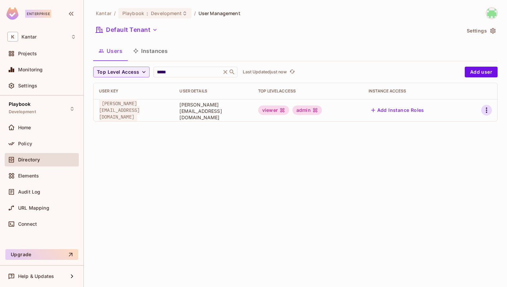
click at [415, 110] on icon "button" at bounding box center [487, 110] width 8 height 8
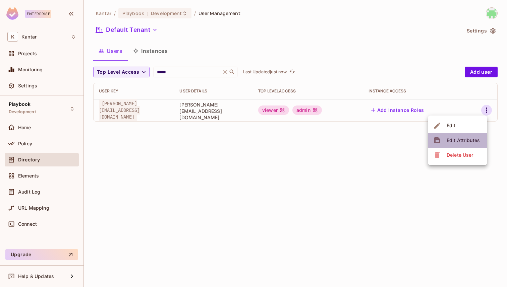
click at [415, 137] on div "Edit Attributes" at bounding box center [463, 140] width 33 height 7
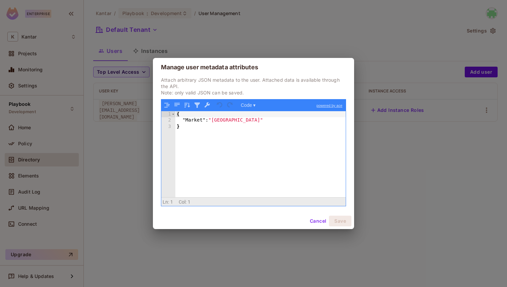
click at [188, 119] on div "{ "Market" : "India" }" at bounding box center [260, 160] width 170 height 99
click at [341, 218] on button "Save" at bounding box center [340, 221] width 22 height 11
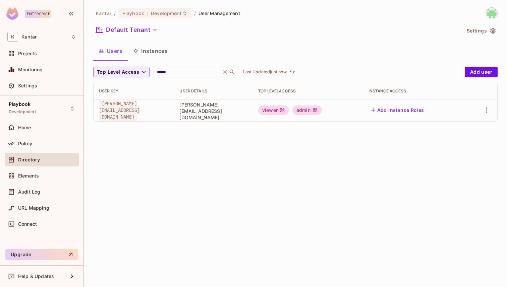
click at [415, 104] on td at bounding box center [481, 110] width 32 height 22
click at [415, 112] on icon "button" at bounding box center [487, 110] width 8 height 8
click at [415, 143] on div "Edit Attributes" at bounding box center [463, 140] width 33 height 7
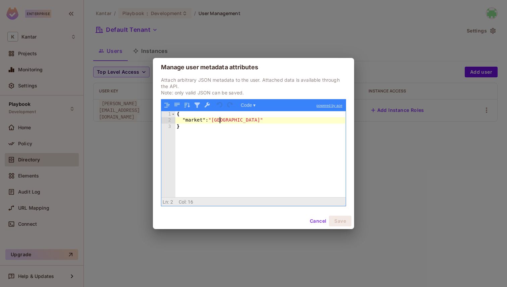
click at [221, 118] on div "{ "market" : "India" }" at bounding box center [260, 160] width 170 height 99
click at [339, 220] on button "Save" at bounding box center [340, 221] width 22 height 11
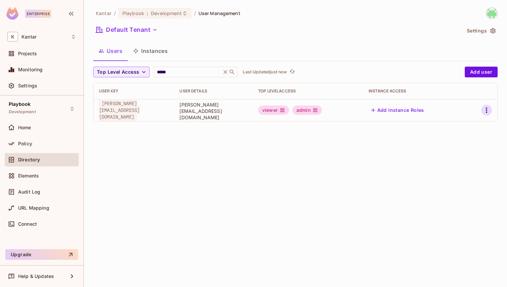
click at [415, 107] on icon "button" at bounding box center [487, 110] width 8 height 8
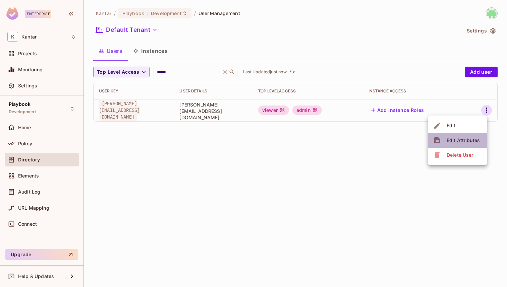
click at [415, 140] on div "Edit Attributes" at bounding box center [463, 140] width 33 height 7
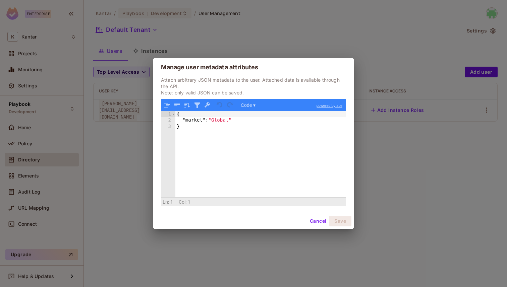
click at [198, 120] on div "{ "market" : "Global" }" at bounding box center [260, 160] width 170 height 99
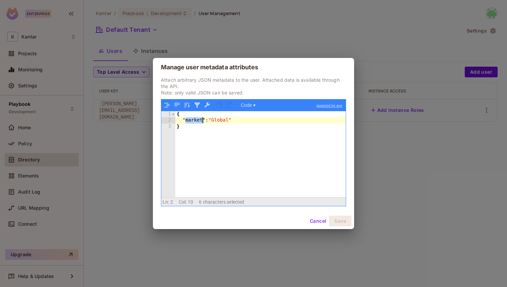
click at [198, 120] on div "{ "market" : "Global" }" at bounding box center [260, 160] width 170 height 99
click at [222, 122] on div "{ "country" : "Global" }" at bounding box center [260, 160] width 170 height 99
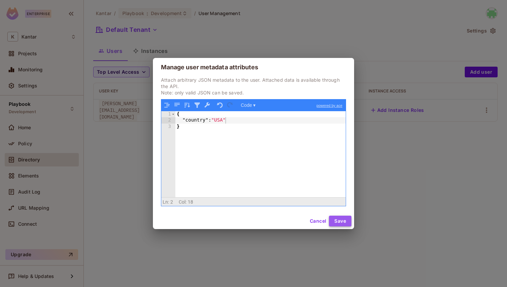
click at [345, 223] on button "Save" at bounding box center [340, 221] width 22 height 11
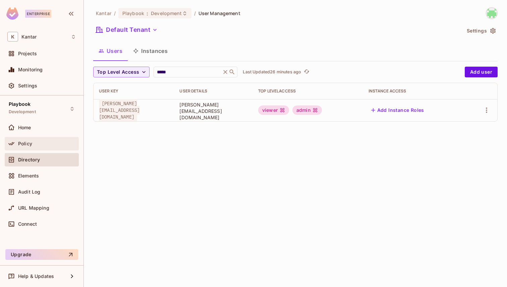
click at [53, 142] on div "Policy" at bounding box center [47, 143] width 58 height 5
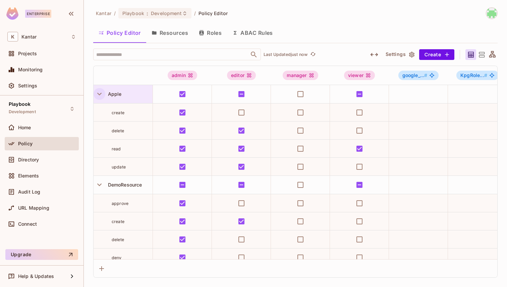
click at [103, 97] on icon "button" at bounding box center [99, 94] width 9 height 9
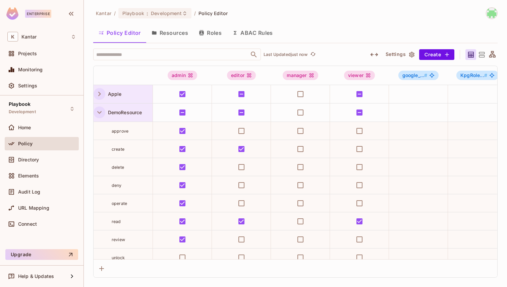
click at [101, 109] on icon "button" at bounding box center [99, 112] width 9 height 9
click at [156, 41] on button "Resources" at bounding box center [169, 32] width 47 height 17
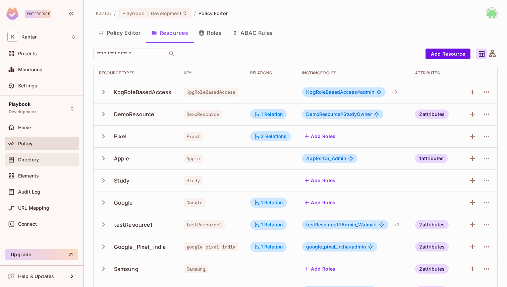
click at [55, 161] on div "Directory" at bounding box center [47, 159] width 58 height 5
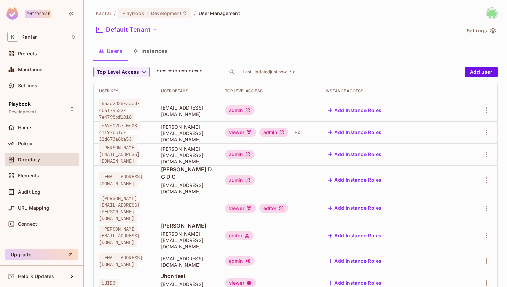
click at [184, 71] on input "text" at bounding box center [191, 72] width 70 height 7
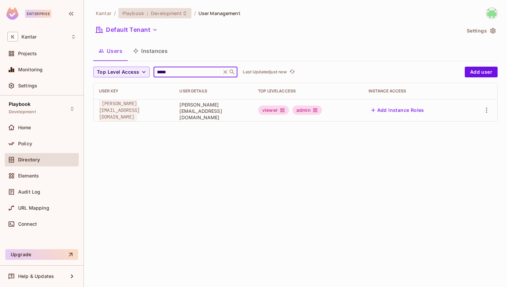
type input "*****"
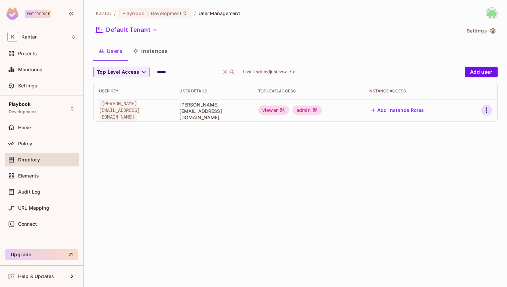
click at [415, 111] on icon "button" at bounding box center [487, 110] width 8 height 8
drag, startPoint x: 452, startPoint y: 134, endPoint x: 388, endPoint y: 148, distance: 65.5
click at [388, 148] on div "Edit Edit Attributes Delete User" at bounding box center [253, 143] width 507 height 287
click at [388, 148] on div at bounding box center [253, 143] width 507 height 287
click at [415, 106] on div at bounding box center [481, 110] width 21 height 11
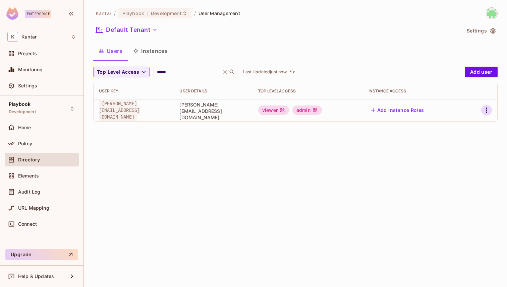
click at [415, 108] on icon "button" at bounding box center [486, 110] width 1 height 5
click at [404, 172] on div at bounding box center [253, 143] width 507 height 287
click at [415, 110] on icon "button" at bounding box center [487, 110] width 8 height 8
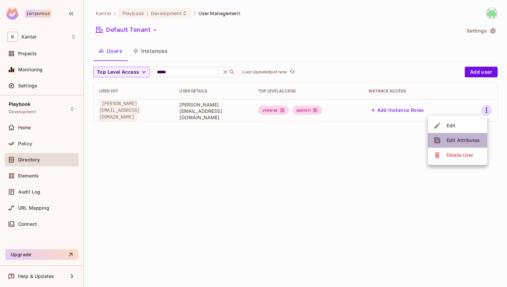
click at [415, 134] on li "Edit Attributes" at bounding box center [457, 140] width 59 height 15
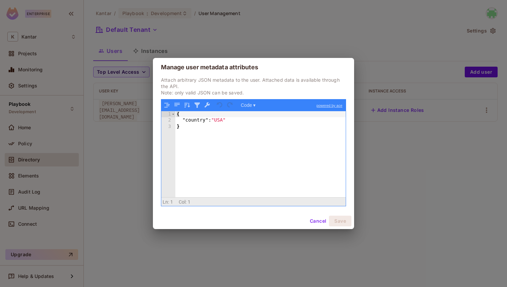
click at [202, 122] on div "{ "country" : "USA" }" at bounding box center [260, 160] width 170 height 99
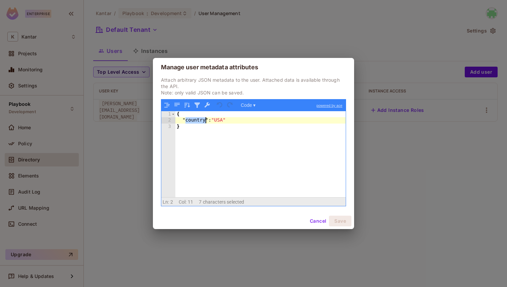
click at [202, 122] on div "{ "country" : "USA" }" at bounding box center [260, 160] width 170 height 99
click at [220, 118] on div "{ "market" : "USA" }" at bounding box center [260, 160] width 170 height 99
click at [349, 223] on button "Save" at bounding box center [340, 221] width 22 height 11
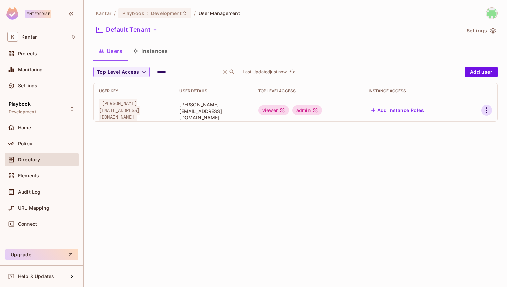
click at [415, 109] on icon "button" at bounding box center [487, 110] width 8 height 8
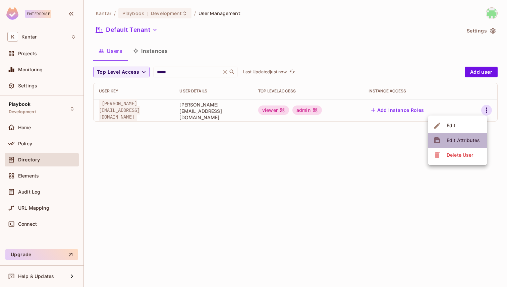
click at [415, 140] on div "Edit Attributes" at bounding box center [463, 140] width 33 height 7
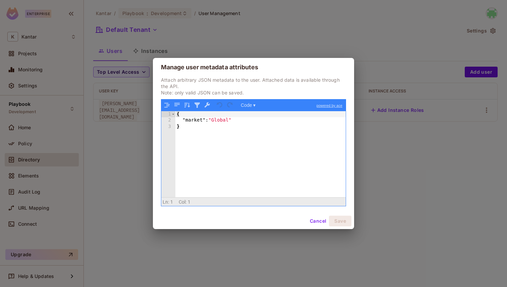
click at [192, 119] on div "{ "market" : "Global" }" at bounding box center [260, 160] width 170 height 99
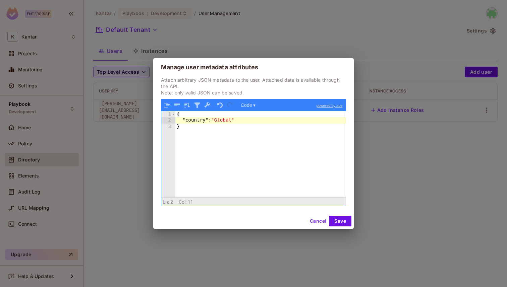
click at [225, 120] on div "{ "country" : "Global" }" at bounding box center [260, 160] width 170 height 99
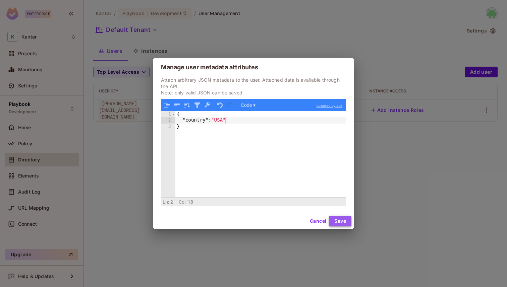
click at [345, 219] on button "Save" at bounding box center [340, 221] width 22 height 11
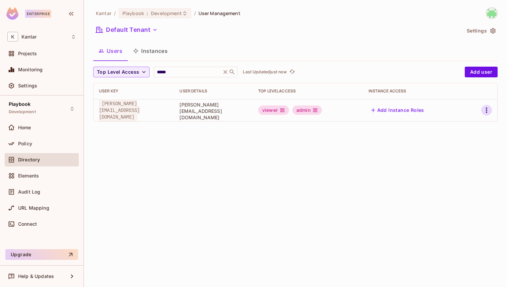
click at [415, 112] on icon "button" at bounding box center [487, 110] width 8 height 8
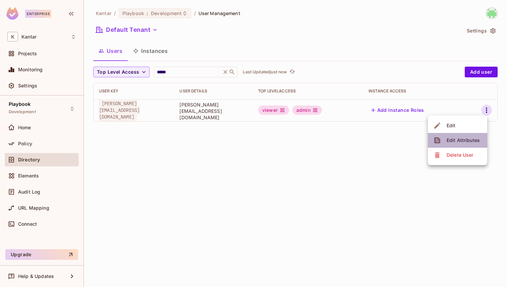
click at [415, 137] on div "Edit Attributes" at bounding box center [463, 140] width 33 height 7
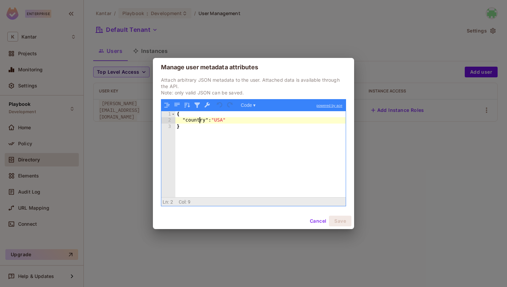
click at [201, 122] on div "{ "country" : "USA" }" at bounding box center [260, 160] width 170 height 99
click at [219, 121] on div "{ "market" : "USA" }" at bounding box center [260, 160] width 170 height 99
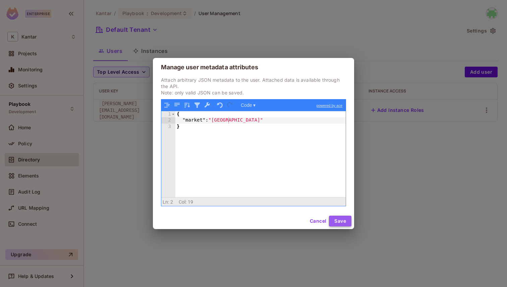
click at [341, 220] on button "Save" at bounding box center [340, 221] width 22 height 11
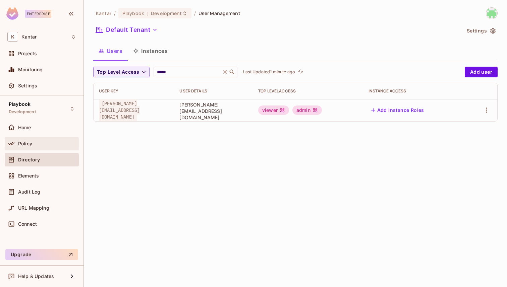
click at [40, 140] on div "Policy" at bounding box center [41, 144] width 69 height 8
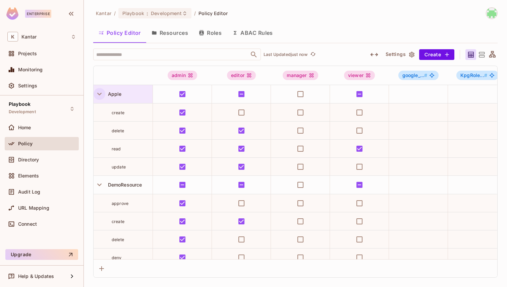
click at [97, 90] on icon "button" at bounding box center [99, 94] width 9 height 9
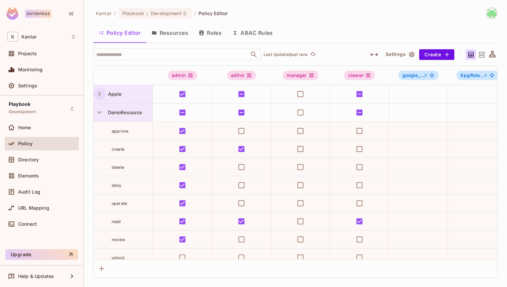
click at [98, 105] on div "DemoResource" at bounding box center [123, 113] width 59 height 18
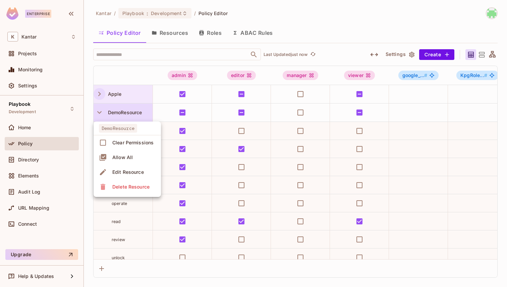
click at [101, 116] on div at bounding box center [253, 143] width 507 height 287
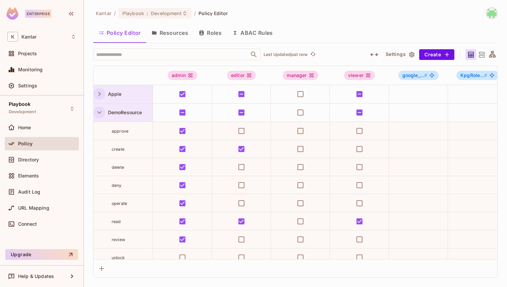
click at [101, 116] on icon "button" at bounding box center [99, 112] width 9 height 9
click at [302, 3] on div "Kantar / Playbook : Development / Policy Editor Policy Editor Resources Roles A…" at bounding box center [295, 143] width 423 height 287
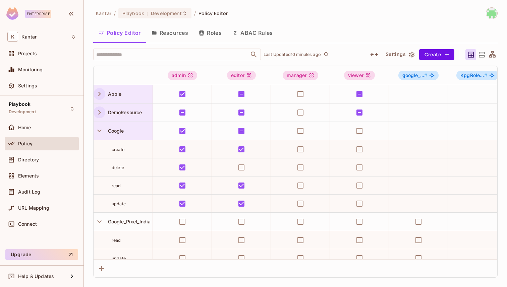
click at [104, 127] on div at bounding box center [100, 130] width 12 height 11
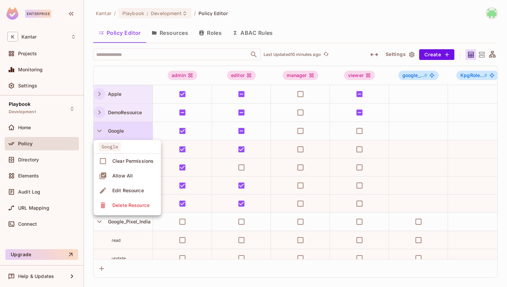
click at [99, 127] on div at bounding box center [253, 143] width 507 height 287
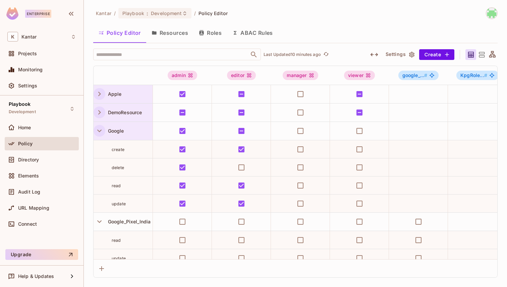
click at [98, 131] on icon "button" at bounding box center [99, 131] width 4 height 3
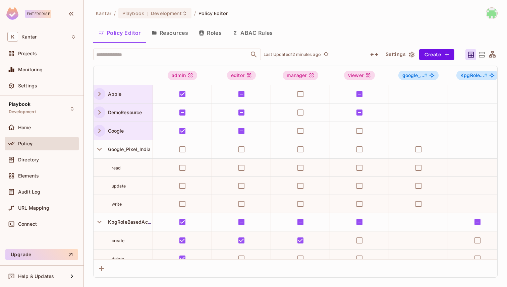
click at [172, 31] on button "Resources" at bounding box center [169, 32] width 47 height 17
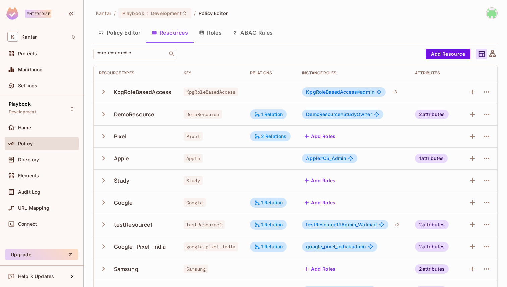
click at [203, 41] on button "Roles" at bounding box center [210, 32] width 34 height 17
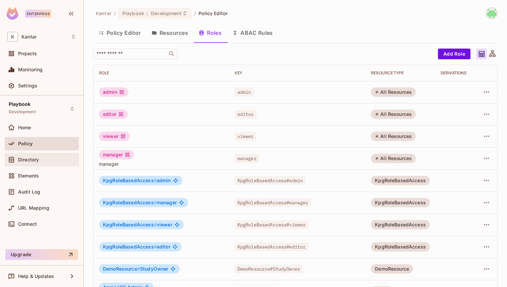
click at [47, 159] on div "Directory" at bounding box center [47, 159] width 58 height 5
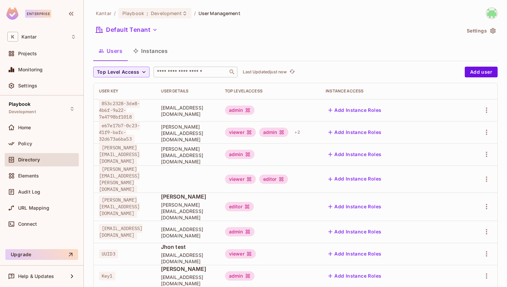
click at [174, 70] on input "text" at bounding box center [191, 72] width 70 height 7
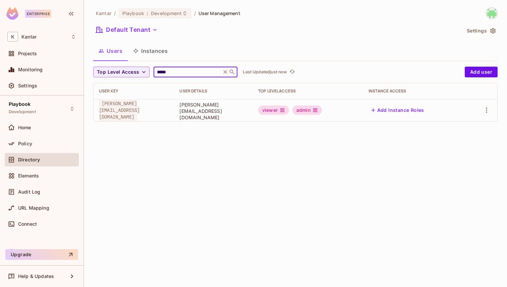
type input "*****"
click at [415, 112] on icon "button" at bounding box center [487, 110] width 8 height 8
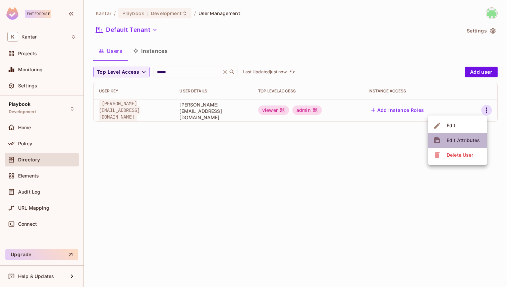
click at [415, 142] on div "Edit Attributes" at bounding box center [463, 140] width 33 height 7
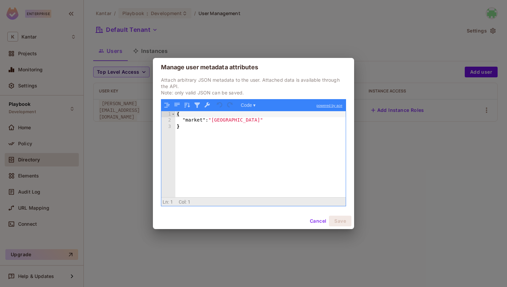
click at [227, 120] on div "{ "market" : "India" }" at bounding box center [260, 160] width 170 height 99
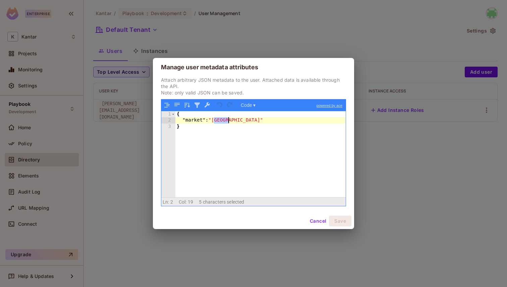
click at [227, 120] on div "{ "market" : "India" }" at bounding box center [260, 160] width 170 height 99
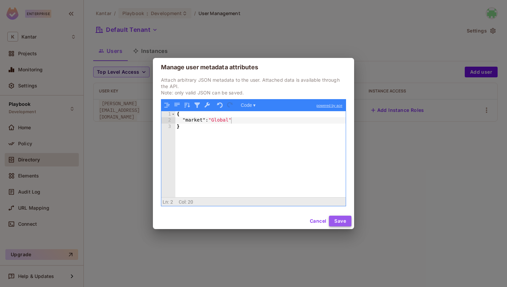
click at [343, 221] on button "Save" at bounding box center [340, 221] width 22 height 11
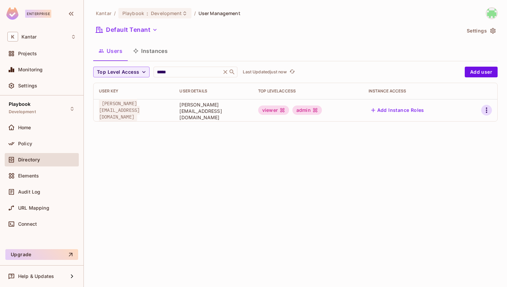
click at [415, 109] on icon "button" at bounding box center [487, 110] width 8 height 8
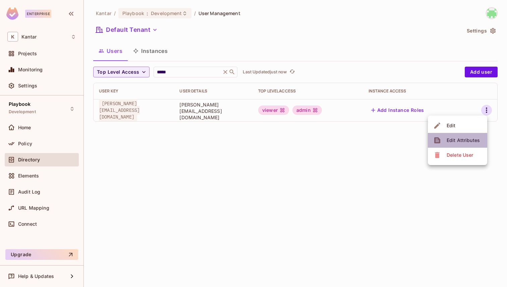
click at [415, 135] on span "Edit Attributes" at bounding box center [463, 140] width 37 height 11
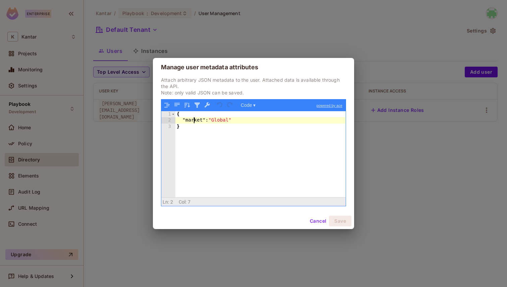
click at [193, 122] on div "{ "market" : "Global" }" at bounding box center [260, 160] width 170 height 99
click at [225, 118] on div "{ "country" : "Global" }" at bounding box center [260, 160] width 170 height 99
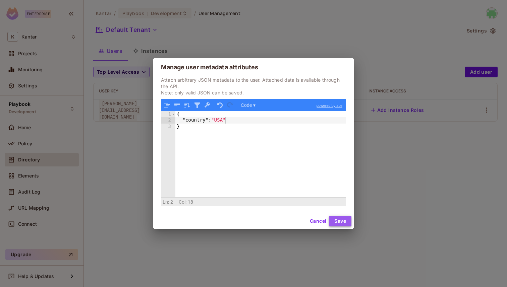
click at [338, 219] on button "Save" at bounding box center [340, 221] width 22 height 11
